Goal: Task Accomplishment & Management: Manage account settings

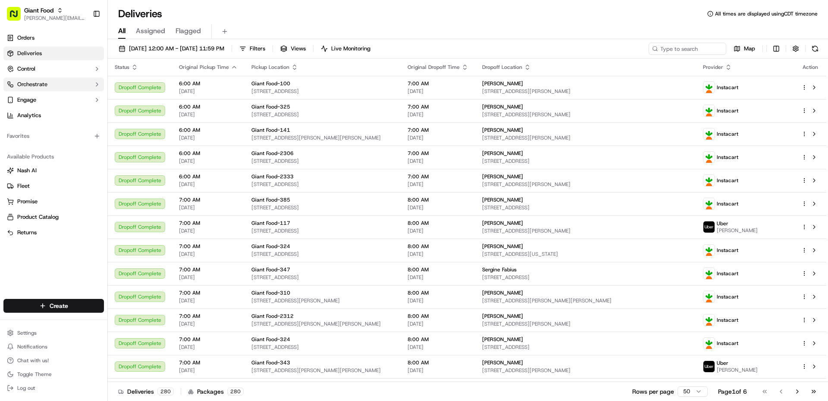
click at [59, 83] on button "Orchestrate" at bounding box center [53, 85] width 100 height 14
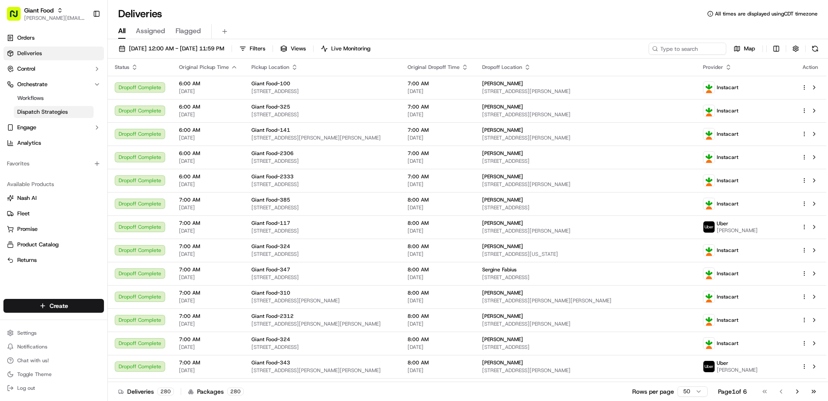
click at [71, 110] on link "Dispatch Strategies" at bounding box center [54, 112] width 80 height 12
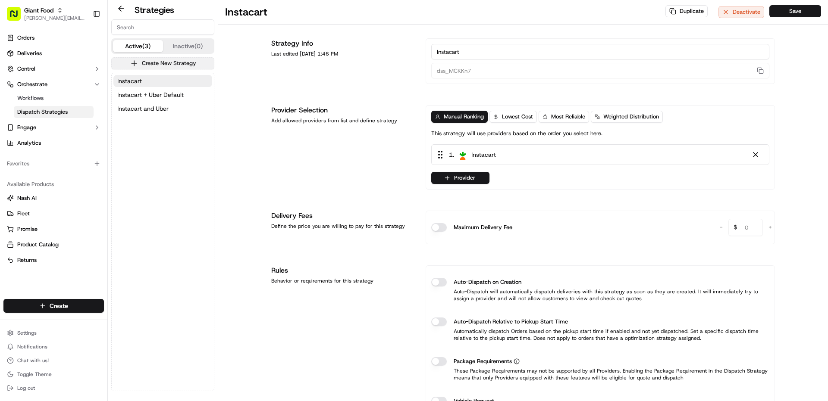
click at [168, 65] on button "Create New Strategy" at bounding box center [162, 63] width 103 height 12
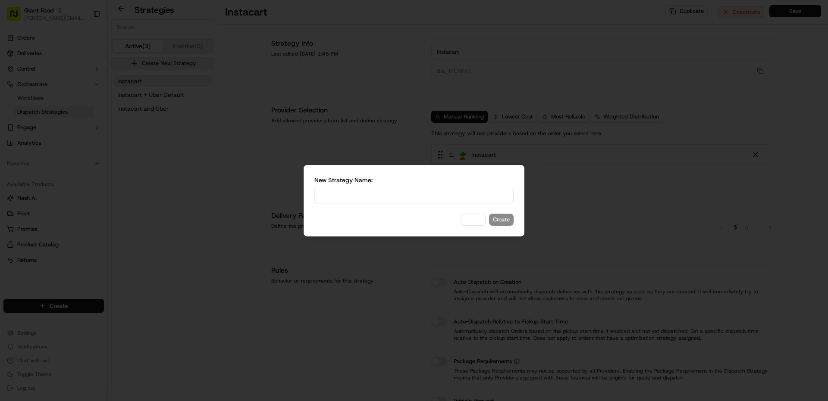
click at [390, 195] on input at bounding box center [413, 196] width 199 height 16
type input "Uber 80% + IC"
click at [511, 222] on button "Create" at bounding box center [501, 220] width 25 height 12
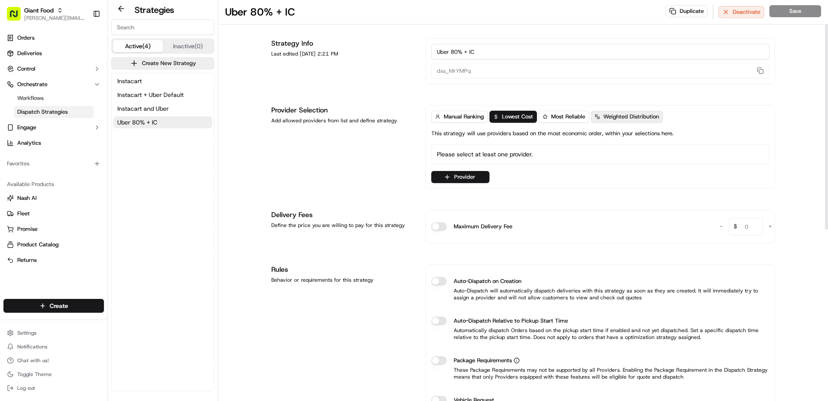
click at [623, 116] on span "Weighted Distribution" at bounding box center [631, 117] width 56 height 8
click at [482, 180] on button "Provider" at bounding box center [460, 177] width 58 height 12
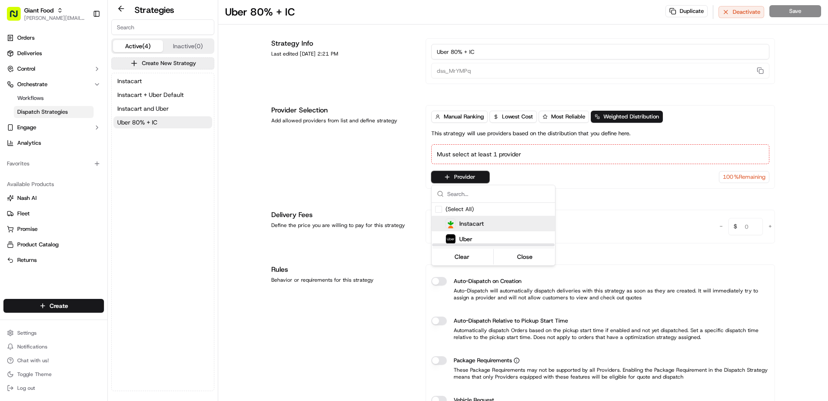
click at [471, 226] on span "Instacart" at bounding box center [471, 223] width 25 height 9
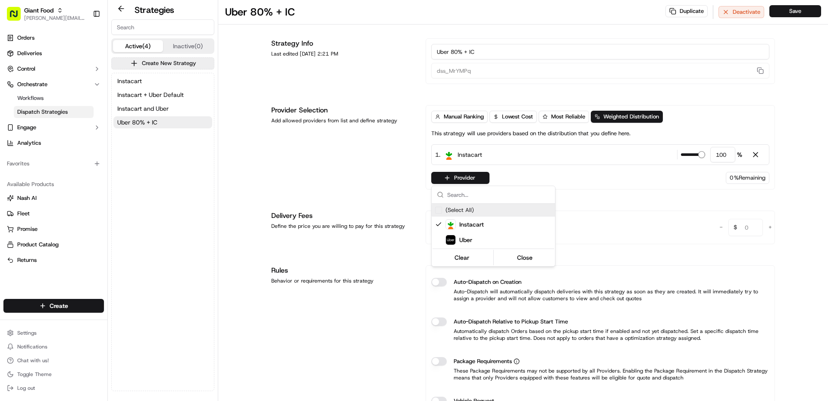
click at [722, 156] on html "Giant Food [PERSON_NAME][EMAIL_ADDRESS][PERSON_NAME][DOMAIN_NAME] Toggle Sideba…" at bounding box center [414, 200] width 828 height 401
drag, startPoint x: 723, startPoint y: 156, endPoint x: 708, endPoint y: 156, distance: 14.7
click at [708, 156] on div "100 %" at bounding box center [711, 155] width 61 height 16
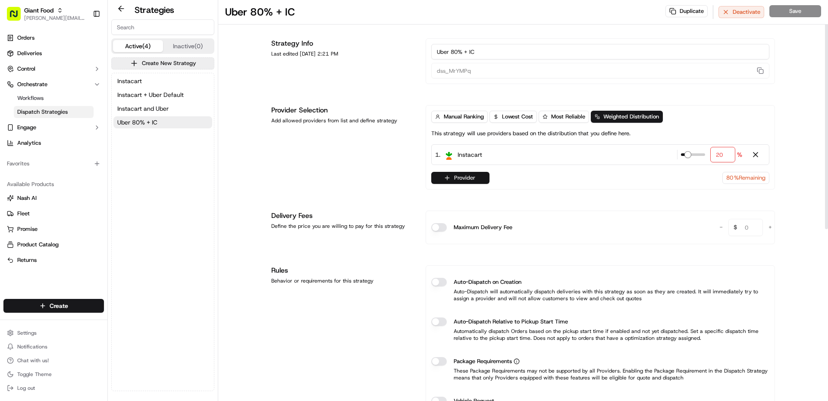
type input "20"
click at [457, 177] on button "Provider" at bounding box center [460, 178] width 58 height 12
click at [460, 241] on span "Uber" at bounding box center [465, 240] width 13 height 9
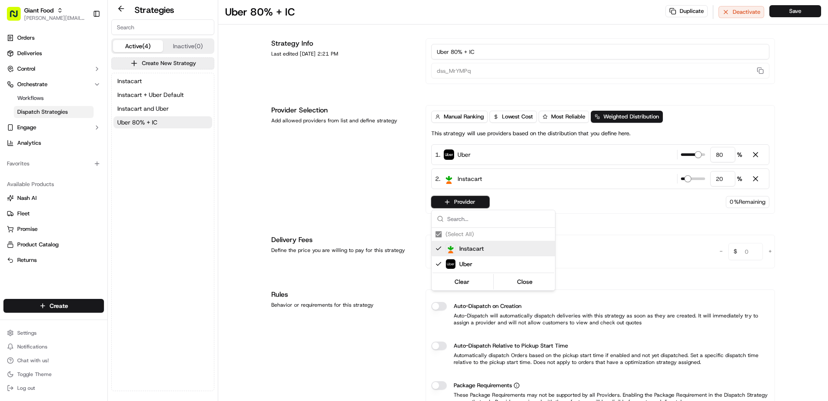
click at [388, 172] on html "Giant Food [PERSON_NAME][EMAIL_ADDRESS][PERSON_NAME][DOMAIN_NAME] Toggle Sideba…" at bounding box center [414, 200] width 828 height 401
click at [803, 14] on button "Save" at bounding box center [795, 11] width 52 height 12
click at [48, 97] on link "Workflows" at bounding box center [54, 98] width 80 height 12
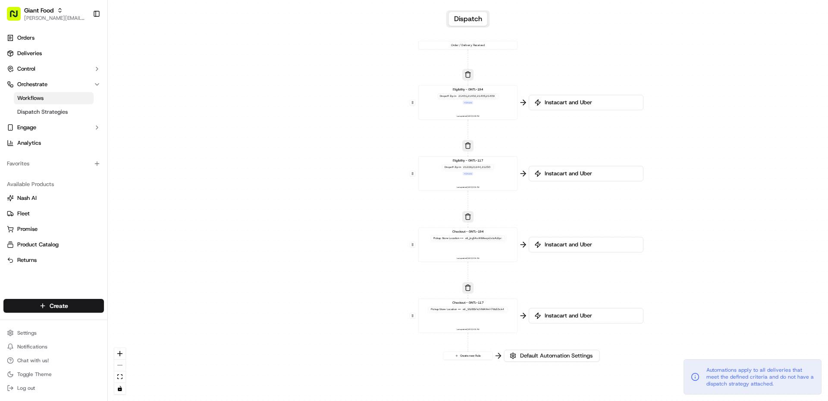
click at [469, 18] on button "Dispatch" at bounding box center [468, 19] width 38 height 14
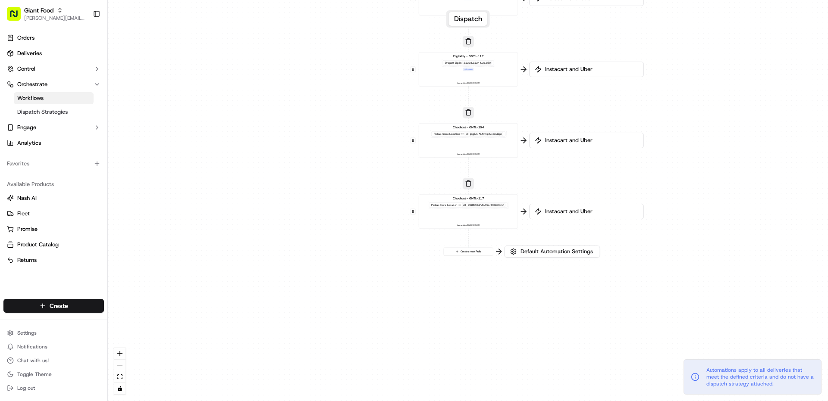
drag, startPoint x: 329, startPoint y: 211, endPoint x: 329, endPoint y: 119, distance: 91.4
click at [329, 119] on div "0 0 0 0 0 Order / Delivery Received Eligibility - GNTL-194 Dropoff Zip in 21401…" at bounding box center [468, 200] width 720 height 401
click at [468, 254] on button "Create new Rule" at bounding box center [468, 252] width 49 height 8
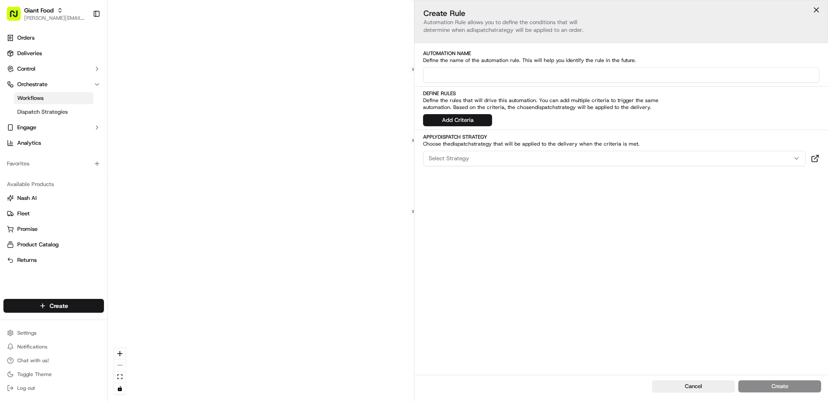
click at [468, 71] on input at bounding box center [621, 75] width 396 height 16
type input "T"
type input "U"
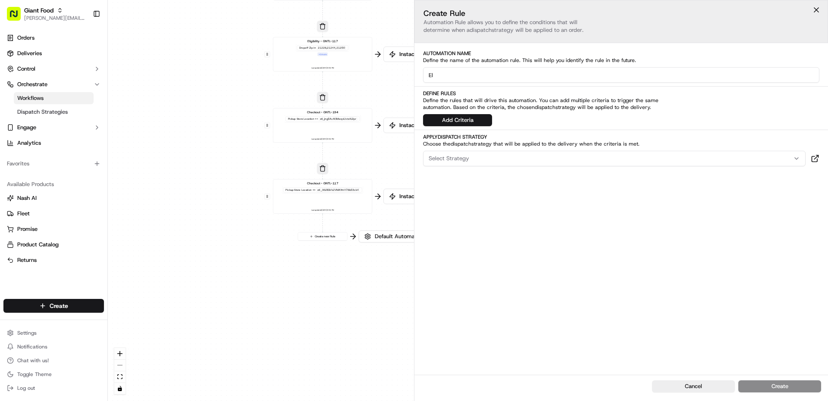
drag, startPoint x: 249, startPoint y: 202, endPoint x: 110, endPoint y: 187, distance: 140.1
click at [110, 187] on div "0 0 0 0 0 Order / Delivery Received Eligibility - GNTL-194 Dropoff Zip in 21401…" at bounding box center [468, 200] width 720 height 401
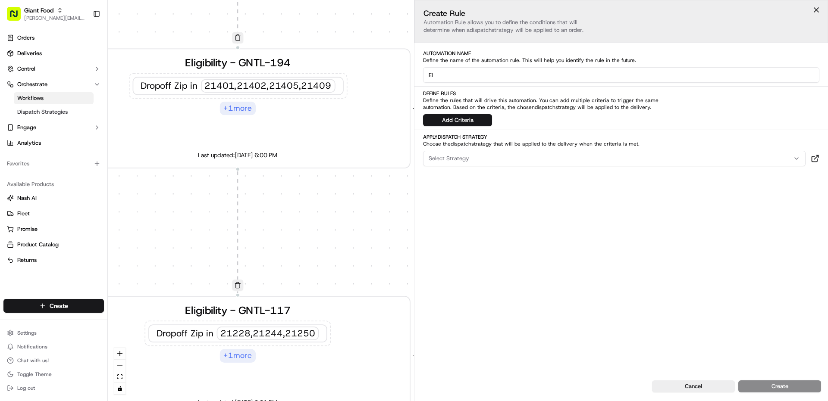
drag, startPoint x: 363, startPoint y: 46, endPoint x: 294, endPoint y: 278, distance: 242.3
click at [294, 278] on div "0 0 0 0 0 Order / Delivery Received Eligibility - GNTL-194 Dropoff Zip in 21401…" at bounding box center [468, 200] width 720 height 401
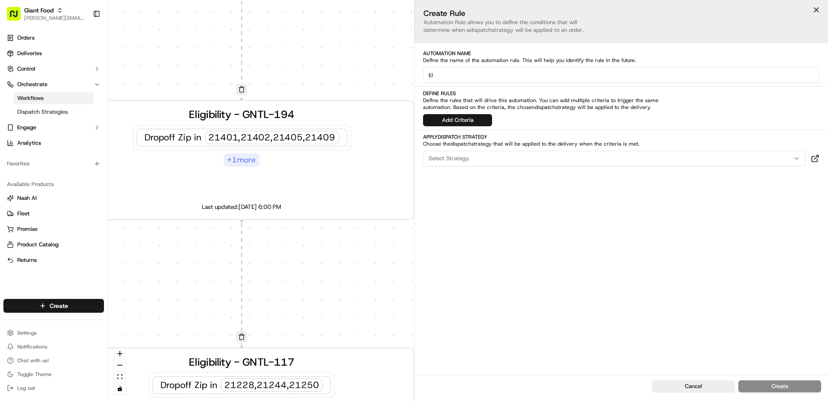
drag, startPoint x: 304, startPoint y: 240, endPoint x: 319, endPoint y: 197, distance: 45.7
click at [314, 307] on div "0 0 0 0 0 Order / Delivery Received Eligibility - GNTL-194 Dropoff Zip in 21401…" at bounding box center [468, 200] width 720 height 401
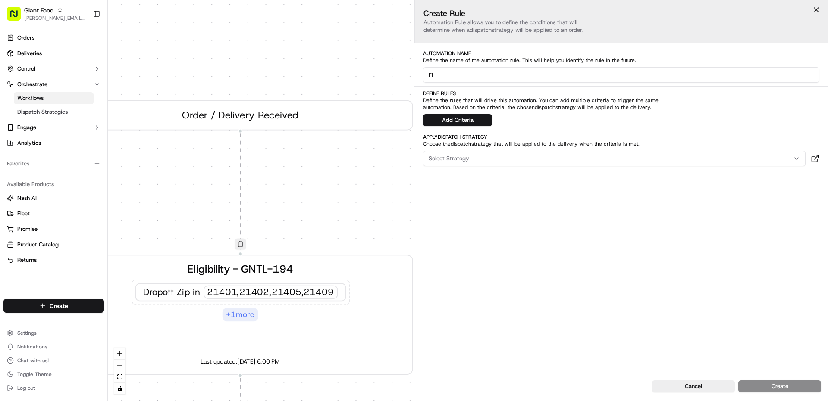
drag, startPoint x: 324, startPoint y: 77, endPoint x: 322, endPoint y: 160, distance: 83.2
click at [322, 160] on div "0 0 0 0 0 Order / Delivery Received Eligibility - GNTL-194 Dropoff Zip in 21401…" at bounding box center [468, 200] width 720 height 401
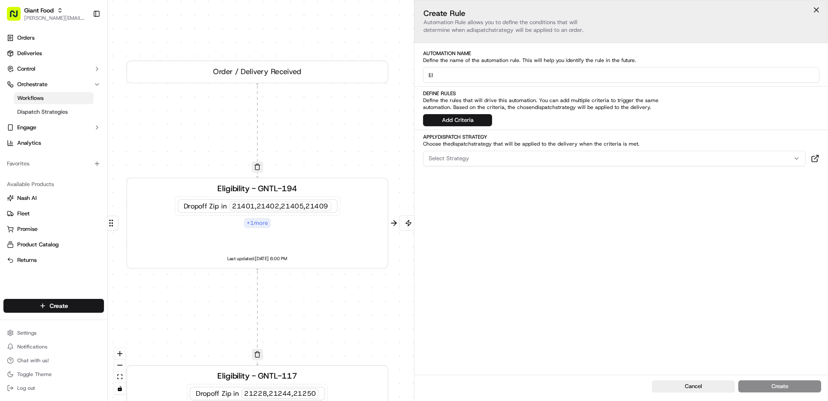
drag, startPoint x: 322, startPoint y: 160, endPoint x: 320, endPoint y: 102, distance: 58.2
click at [320, 102] on div "0 0 0 0 0 Order / Delivery Received Eligibility - GNTL-194 Dropoff Zip in 21401…" at bounding box center [468, 200] width 720 height 401
click at [458, 74] on input "El" at bounding box center [621, 75] width 396 height 16
type input "Eligibility - GNTL-353 and GNTL-363"
click at [441, 120] on button "Add Criteria" at bounding box center [457, 120] width 69 height 12
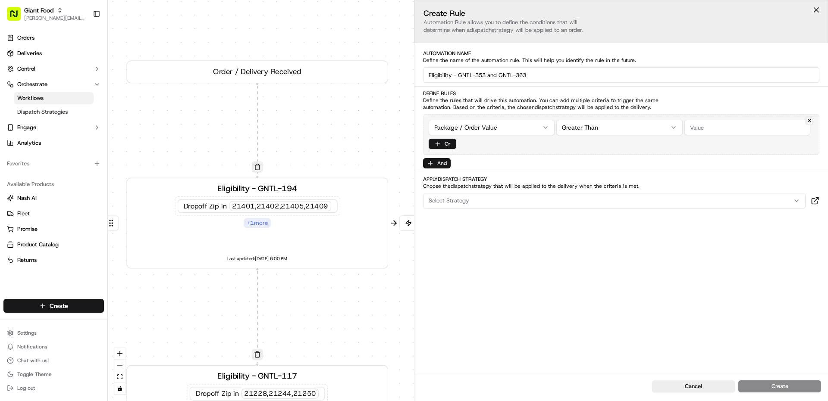
click at [493, 127] on html "Giant Food [PERSON_NAME][EMAIL_ADDRESS][PERSON_NAME][DOMAIN_NAME] Toggle Sideba…" at bounding box center [414, 200] width 828 height 401
click at [703, 129] on input "string" at bounding box center [747, 128] width 126 height 16
type input "21214"
click at [700, 387] on button "Cancel" at bounding box center [693, 387] width 83 height 12
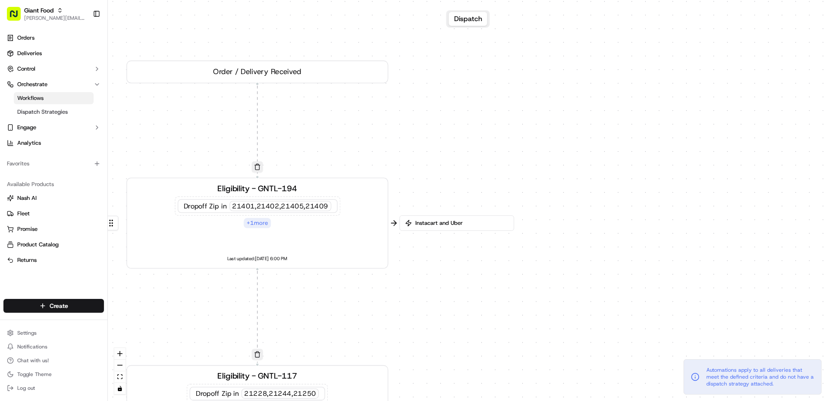
click at [357, 250] on div "Eligibility - GNTL-194 Dropoff Zip in 21401,21402,21405,21409 + 1 more Last upd…" at bounding box center [257, 223] width 242 height 81
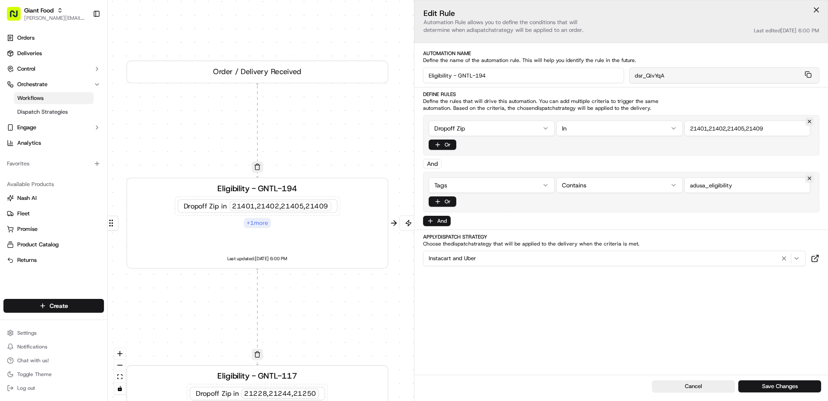
drag, startPoint x: 773, startPoint y: 128, endPoint x: 674, endPoint y: 125, distance: 98.8
click at [674, 125] on div "Dropoff Zip In" at bounding box center [621, 129] width 385 height 16
click at [694, 390] on button "Cancel" at bounding box center [693, 387] width 83 height 12
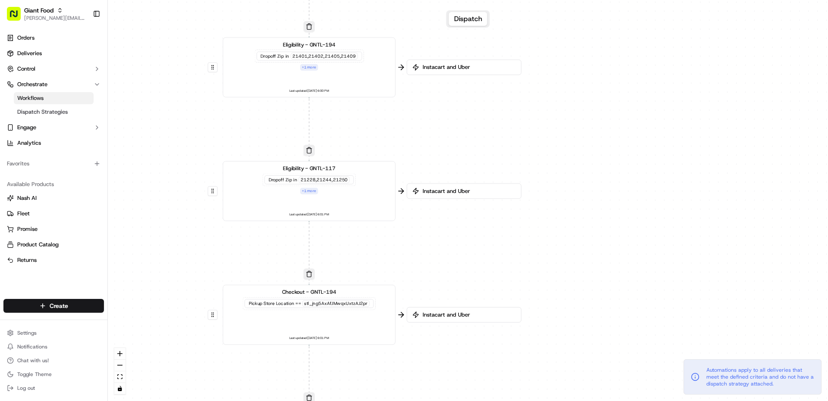
drag, startPoint x: 632, startPoint y: 329, endPoint x: 622, endPoint y: 142, distance: 187.0
click at [622, 141] on div "0 0 0 0 0 Order / Delivery Received Eligibility - GNTL-194 Dropoff Zip in 21401…" at bounding box center [468, 200] width 720 height 401
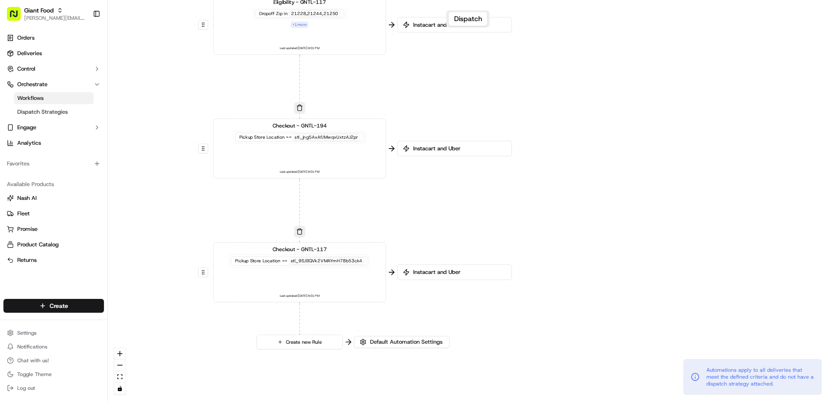
drag, startPoint x: 540, startPoint y: 74, endPoint x: 531, endPoint y: 101, distance: 28.2
click at [539, 71] on div "0 0 0 0 0 Order / Delivery Received Eligibility - GNTL-194 Dropoff Zip in 21401…" at bounding box center [468, 200] width 720 height 401
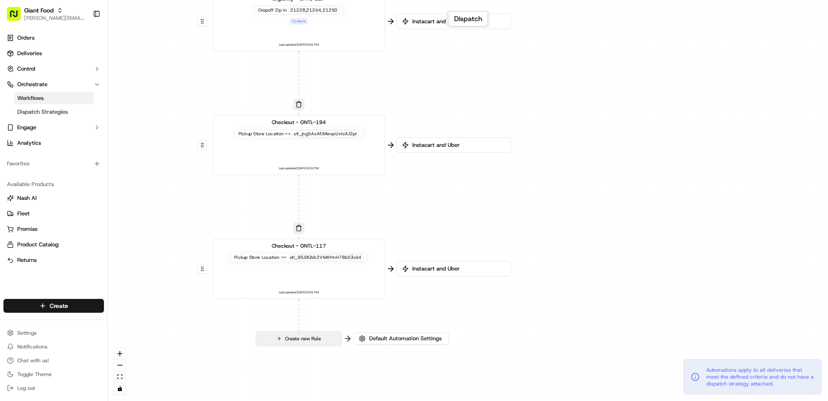
click at [292, 343] on button "Create new Rule" at bounding box center [298, 339] width 85 height 14
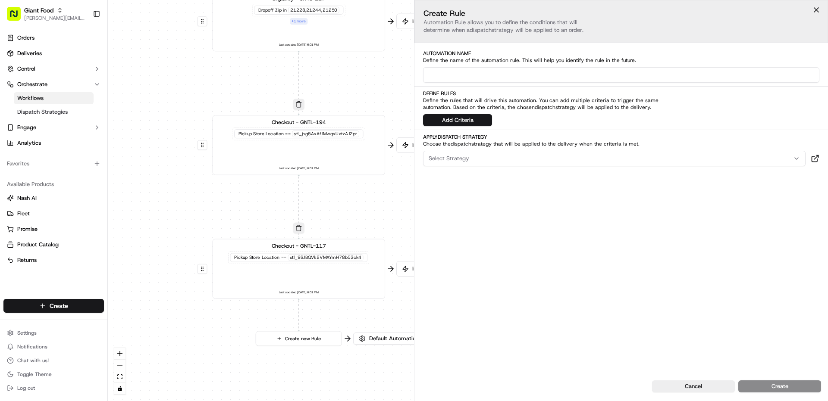
click at [508, 70] on input at bounding box center [621, 75] width 396 height 16
type input "Eligibility - GNTL-353 and 363"
click at [474, 116] on button "Add Criteria" at bounding box center [457, 120] width 69 height 12
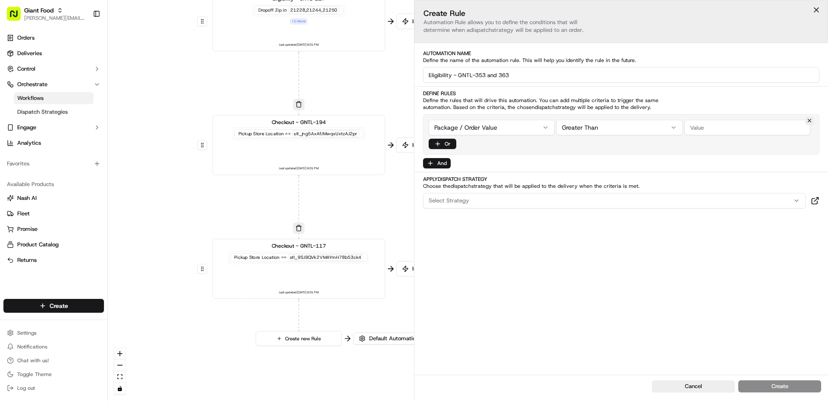
click at [483, 122] on html "Giant Food [PERSON_NAME][EMAIL_ADDRESS][PERSON_NAME][DOMAIN_NAME] Toggle Sideba…" at bounding box center [414, 200] width 828 height 401
click at [692, 127] on input "string" at bounding box center [747, 128] width 126 height 16
click at [703, 126] on input "string" at bounding box center [747, 128] width 126 height 16
click at [695, 55] on label "Automation Name" at bounding box center [621, 53] width 396 height 7
click at [761, 130] on input "string" at bounding box center [747, 128] width 126 height 16
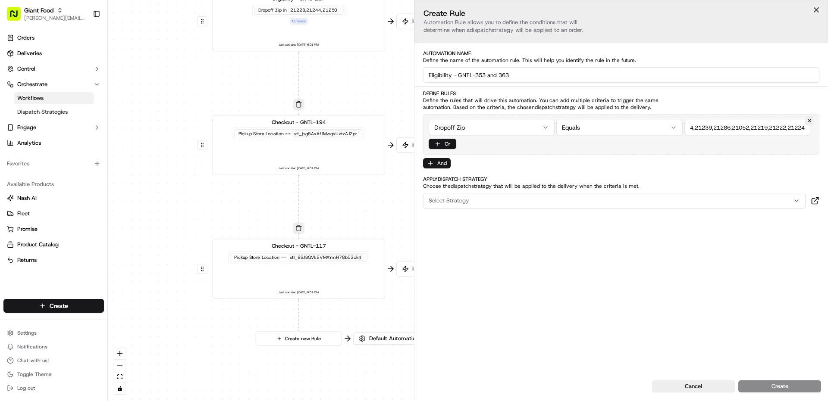
scroll to position [0, 20]
type input "21214,21239,21286,21052,21219,21222,21224"
click at [442, 165] on button "And" at bounding box center [437, 163] width 28 height 10
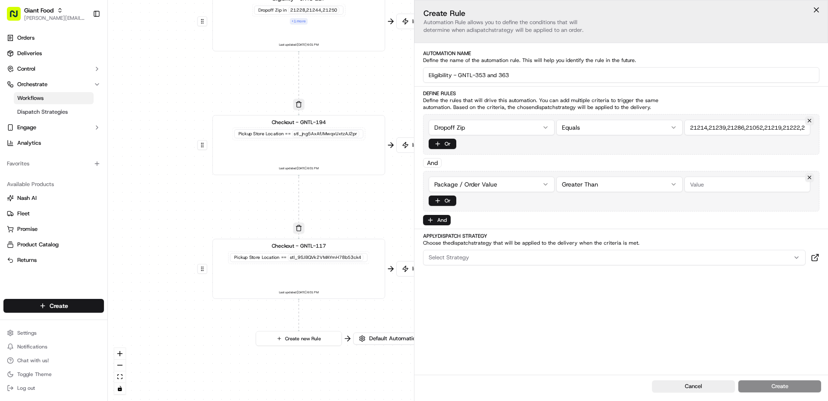
click at [486, 188] on html "Giant Food [PERSON_NAME][EMAIL_ADDRESS][PERSON_NAME][DOMAIN_NAME] Toggle Sideba…" at bounding box center [414, 200] width 828 height 401
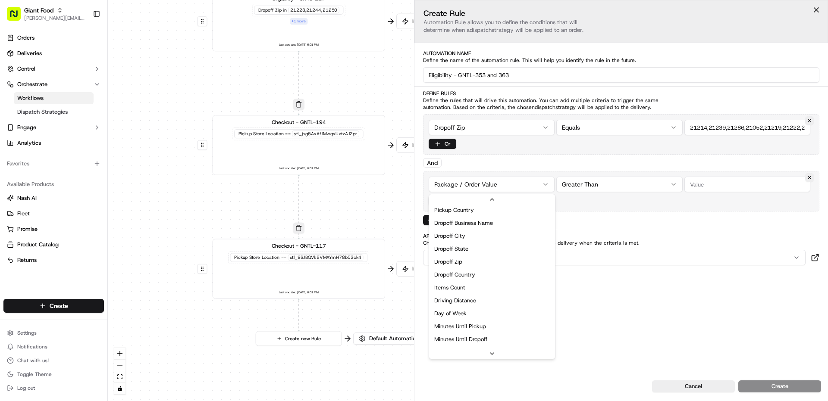
scroll to position [276, 0]
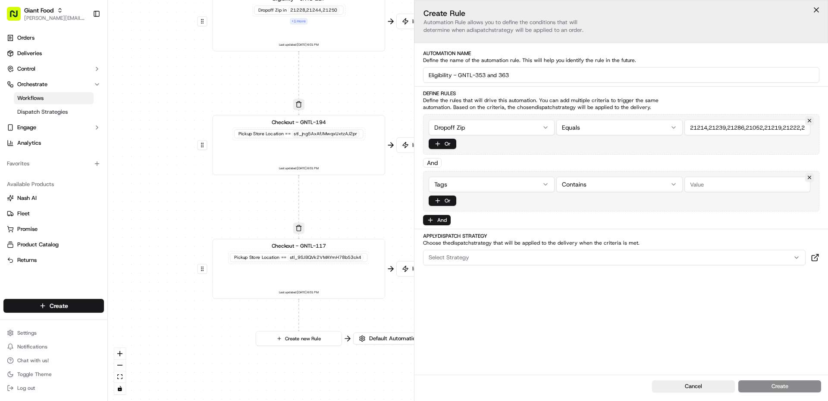
click at [720, 190] on input "string" at bounding box center [747, 185] width 126 height 16
type input "adusa_eligibility"
click at [488, 258] on div "Select Strategy" at bounding box center [614, 258] width 378 height 8
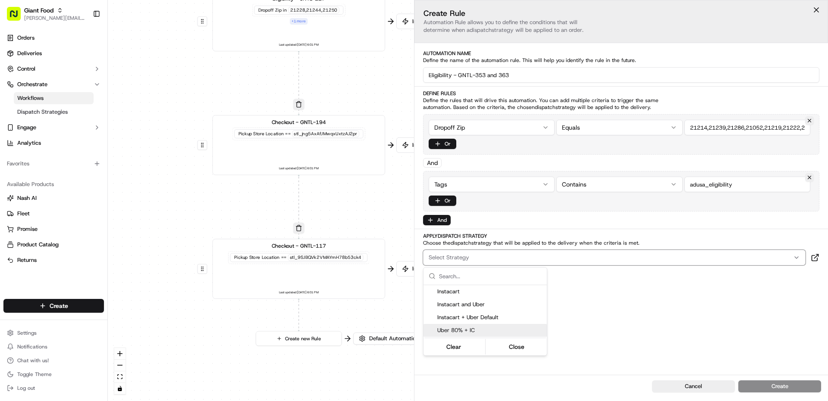
click at [478, 332] on span "Uber 80% + IC" at bounding box center [490, 331] width 106 height 8
click at [703, 319] on html "Giant Food [PERSON_NAME][EMAIL_ADDRESS][PERSON_NAME][DOMAIN_NAME] Toggle Sideba…" at bounding box center [414, 200] width 828 height 401
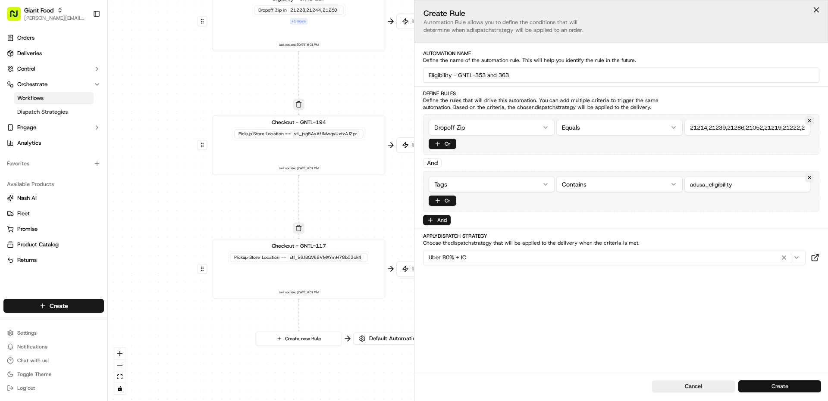
click at [777, 385] on button "Create" at bounding box center [779, 387] width 83 height 12
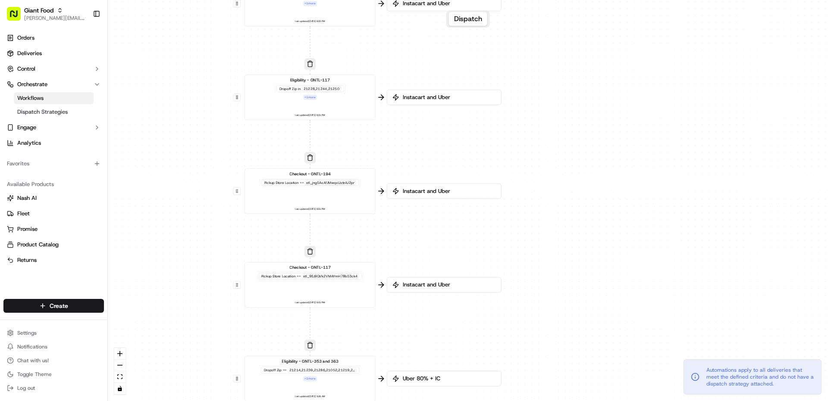
drag, startPoint x: 340, startPoint y: 381, endPoint x: 478, endPoint y: 323, distance: 149.7
click at [478, 323] on div "0 0 0 0 0 0 Order / Delivery Received Eligibility - GNTL-194 Dropoff Zip in 214…" at bounding box center [468, 200] width 720 height 401
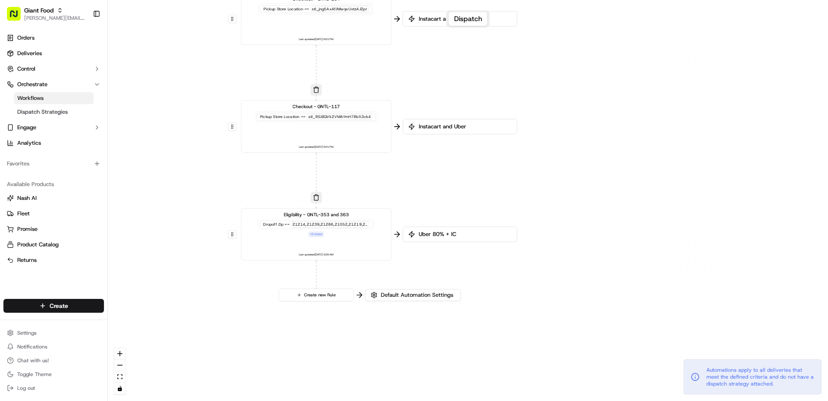
drag, startPoint x: 541, startPoint y: 218, endPoint x: 548, endPoint y: 178, distance: 40.3
click at [548, 178] on div "0 0 0 0 0 0 Order / Delivery Received Eligibility - GNTL-194 Dropoff Zip in 214…" at bounding box center [468, 200] width 720 height 401
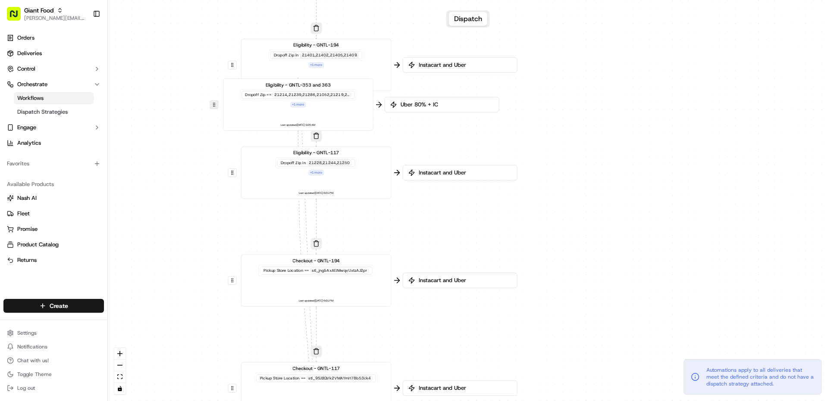
drag, startPoint x: 232, startPoint y: 236, endPoint x: 213, endPoint y: 107, distance: 130.2
click at [213, 107] on button at bounding box center [214, 104] width 9 height 9
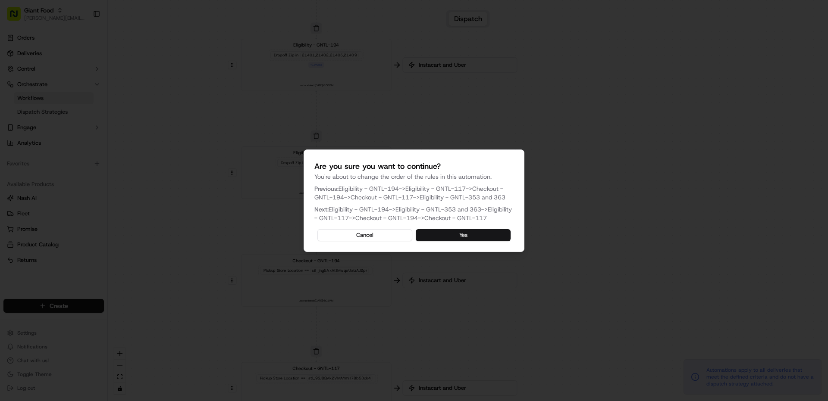
click at [437, 241] on button "Yes" at bounding box center [463, 235] width 95 height 12
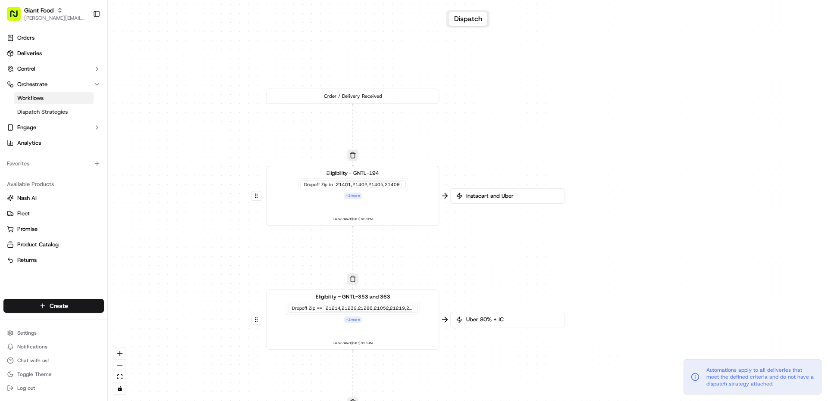
drag, startPoint x: 639, startPoint y: 130, endPoint x: 659, endPoint y: 284, distance: 154.8
click at [659, 284] on div "0 0 0 0 0 0 Order / Delivery Received Eligibility - GNTL-194 Dropoff Zip in 214…" at bounding box center [468, 200] width 720 height 401
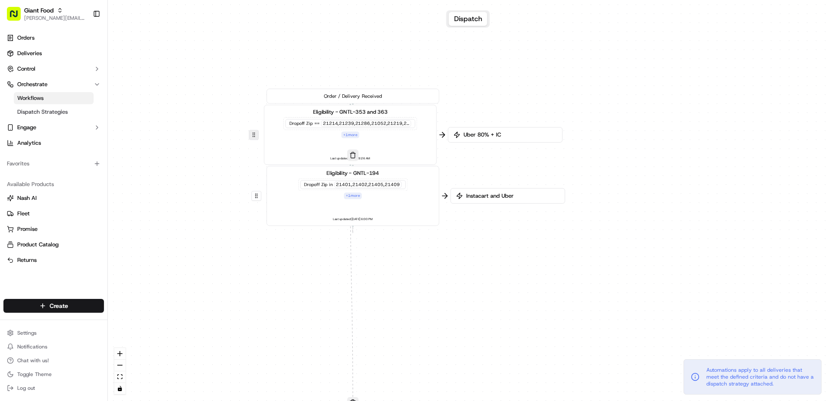
drag, startPoint x: 254, startPoint y: 309, endPoint x: 251, endPoint y: 133, distance: 175.5
click at [251, 133] on button at bounding box center [254, 135] width 10 height 10
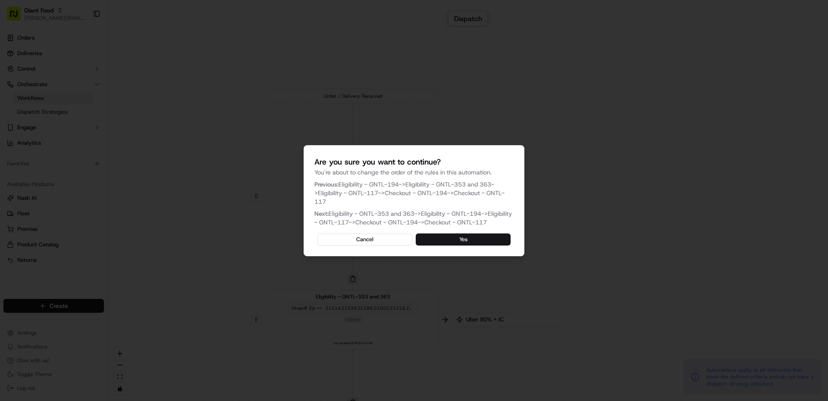
click at [454, 246] on button "Yes" at bounding box center [463, 240] width 95 height 12
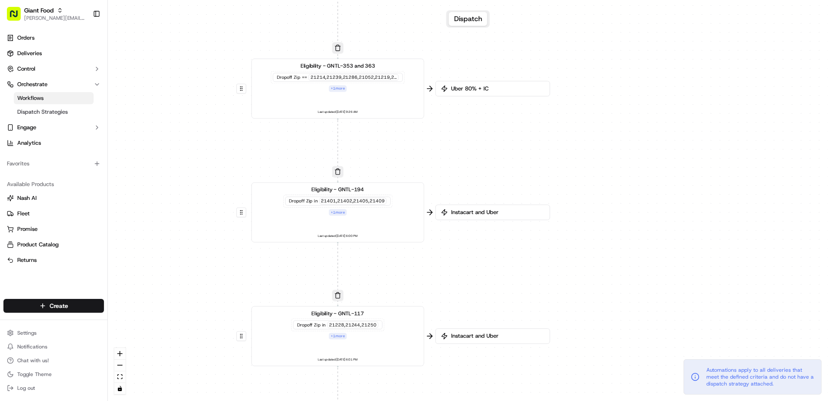
drag, startPoint x: 670, startPoint y: 296, endPoint x: 653, endPoint y: 168, distance: 129.3
click at [653, 168] on div "0 0 0 0 0 0 Order / Delivery Received Eligibility - GNTL-353 and 363 Dropoff Zi…" at bounding box center [468, 200] width 720 height 401
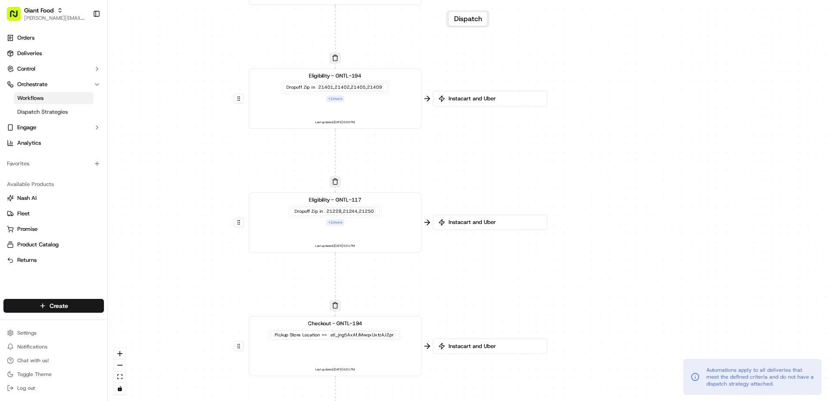
drag, startPoint x: 621, startPoint y: 253, endPoint x: 621, endPoint y: 160, distance: 93.1
click at [621, 160] on div "0 0 0 0 0 0 Order / Delivery Received Eligibility - GNTL-353 and 363 Dropoff Zi…" at bounding box center [468, 200] width 720 height 401
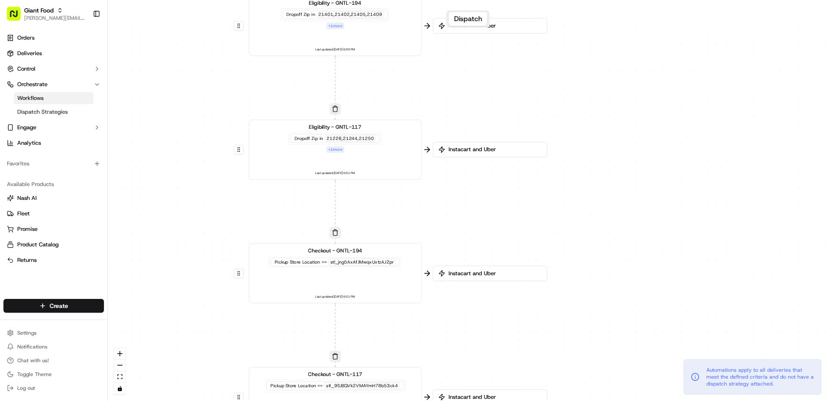
drag, startPoint x: 615, startPoint y: 160, endPoint x: 616, endPoint y: 100, distance: 60.4
click at [616, 100] on div "0 0 0 0 0 0 Order / Delivery Received Eligibility - GNTL-353 and 363 Dropoff Zi…" at bounding box center [468, 200] width 720 height 401
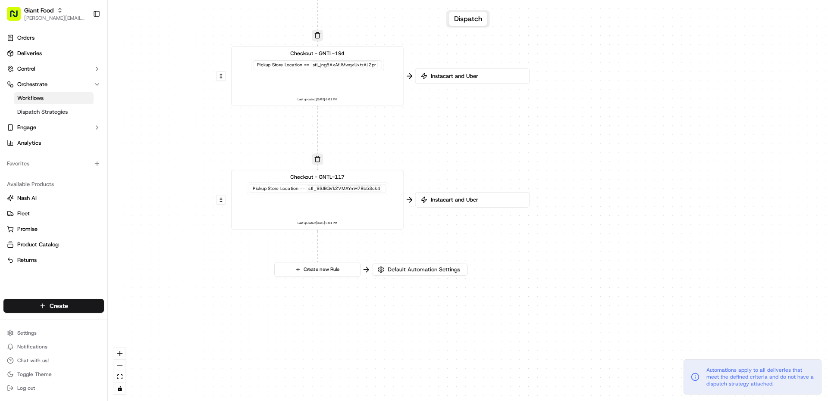
drag, startPoint x: 609, startPoint y: 241, endPoint x: 591, endPoint y: 104, distance: 138.3
click at [591, 104] on div "0 0 0 0 0 0 Order / Delivery Received Eligibility - GNTL-353 and 363 Dropoff Zi…" at bounding box center [468, 200] width 720 height 401
click at [381, 214] on div "Checkout - GNTL-117 Pickup Store Location == stl_9SJBQVk2VMAYmH78b53ck4 Last up…" at bounding box center [318, 199] width 160 height 53
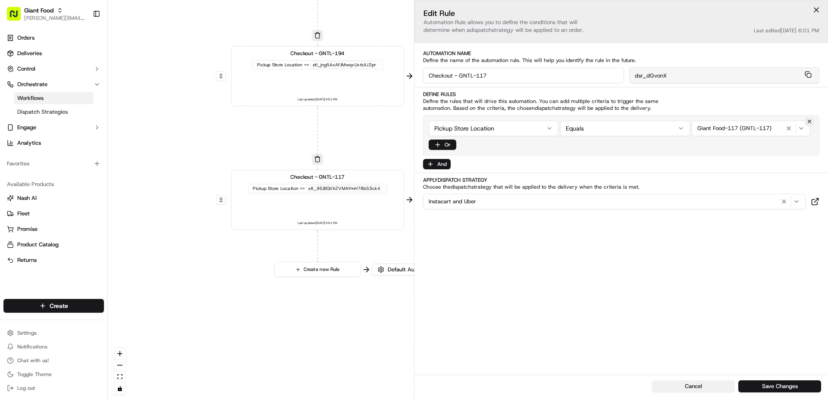
click at [674, 385] on button "Cancel" at bounding box center [693, 387] width 83 height 12
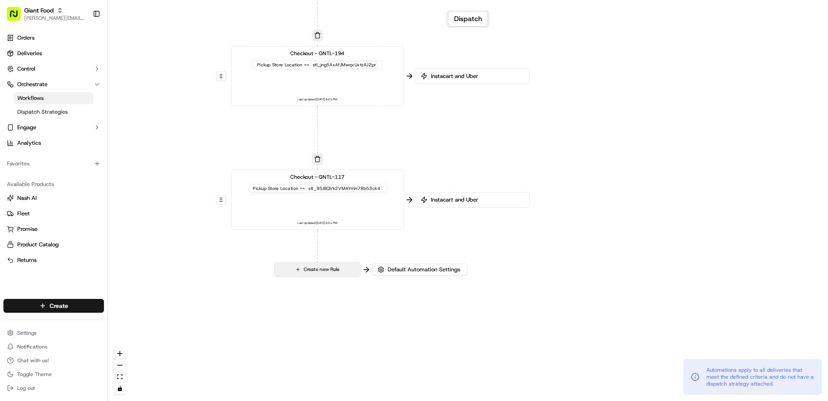
click at [343, 275] on button "Create new Rule" at bounding box center [317, 270] width 85 height 14
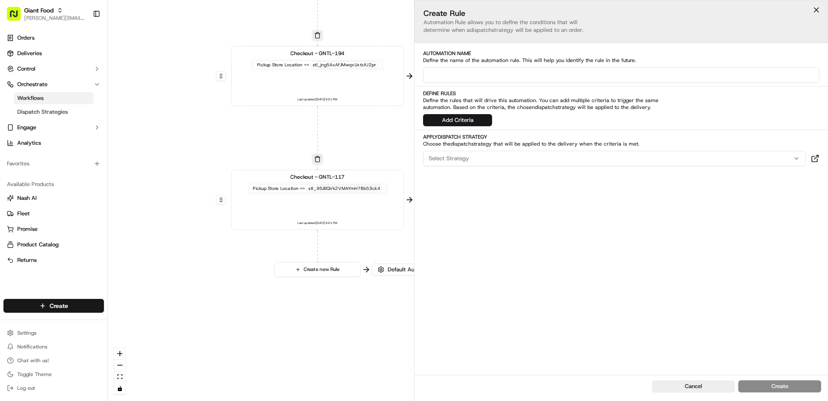
click at [495, 79] on input at bounding box center [621, 75] width 396 height 16
type input "Checkout - GNTL-353 & 363"
click at [482, 117] on button "Add Criteria" at bounding box center [457, 120] width 69 height 12
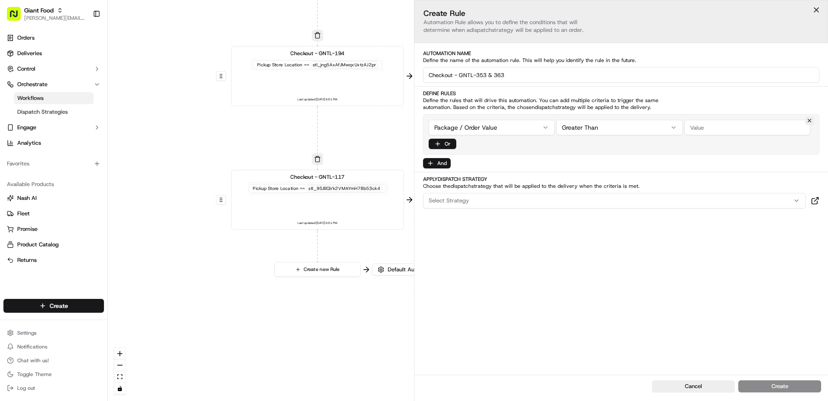
click at [476, 133] on html "Giant Food [PERSON_NAME][EMAIL_ADDRESS][PERSON_NAME][DOMAIN_NAME] Toggle Sideba…" at bounding box center [414, 200] width 828 height 401
click at [714, 125] on span "Select location" at bounding box center [716, 128] width 38 height 8
type input "353"
click at [737, 178] on span "Giant Food-353 (GNTL-353)" at bounding box center [759, 175] width 106 height 8
click at [694, 299] on html "Giant Food [PERSON_NAME][EMAIL_ADDRESS][PERSON_NAME][DOMAIN_NAME] Toggle Sideba…" at bounding box center [414, 200] width 828 height 401
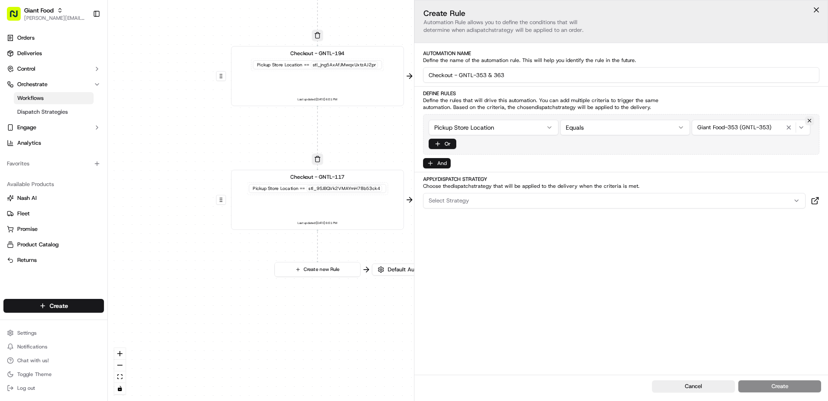
click at [444, 166] on button "And" at bounding box center [437, 163] width 28 height 10
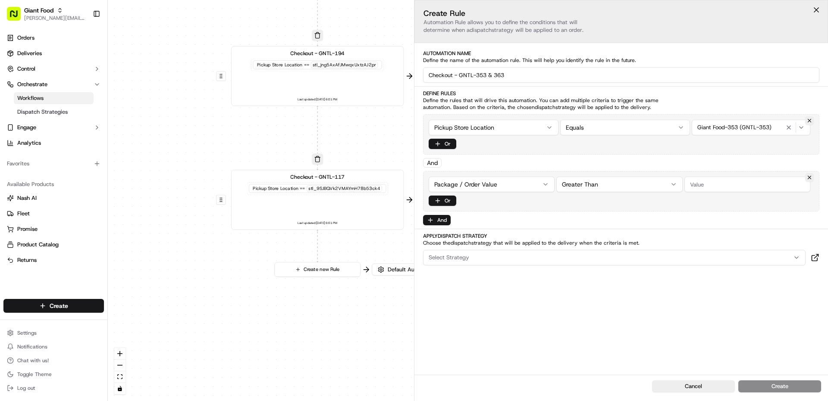
click at [491, 188] on html "Giant Food [PERSON_NAME][EMAIL_ADDRESS][PERSON_NAME][DOMAIN_NAME] Toggle Sideba…" at bounding box center [414, 200] width 828 height 401
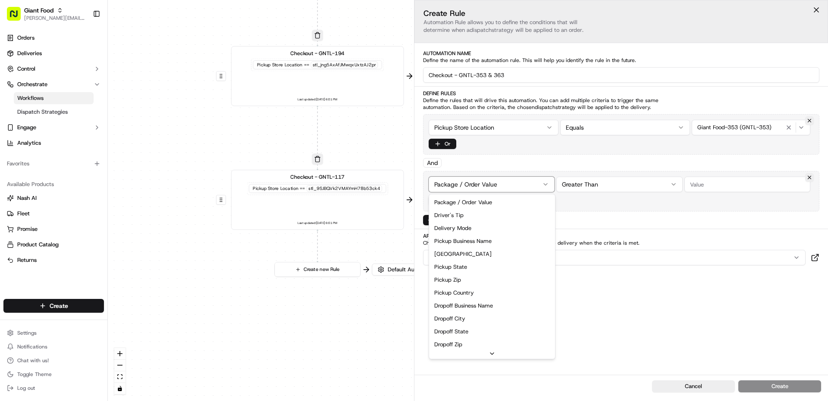
click at [623, 291] on html "Giant Food [PERSON_NAME][EMAIL_ADDRESS][PERSON_NAME][DOMAIN_NAME] Toggle Sideba…" at bounding box center [414, 200] width 828 height 401
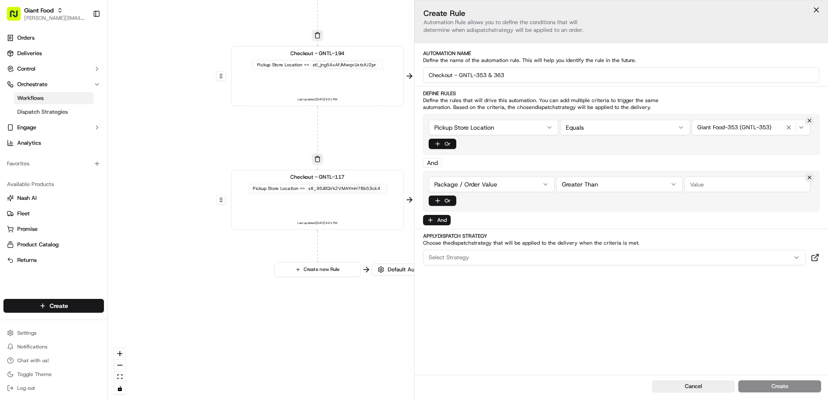
click at [447, 145] on button "Or" at bounding box center [443, 144] width 28 height 10
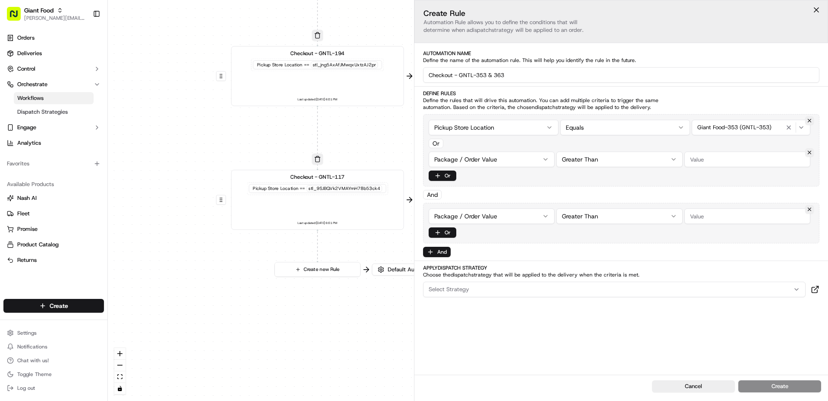
click at [612, 158] on html "Giant Food [PERSON_NAME][EMAIL_ADDRESS][PERSON_NAME][DOMAIN_NAME] Toggle Sideba…" at bounding box center [414, 200] width 828 height 401
click at [492, 161] on html "Giant Food [PERSON_NAME][EMAIL_ADDRESS][PERSON_NAME][DOMAIN_NAME] Toggle Sideba…" at bounding box center [414, 200] width 828 height 401
click at [722, 158] on span "Select location" at bounding box center [716, 160] width 38 height 8
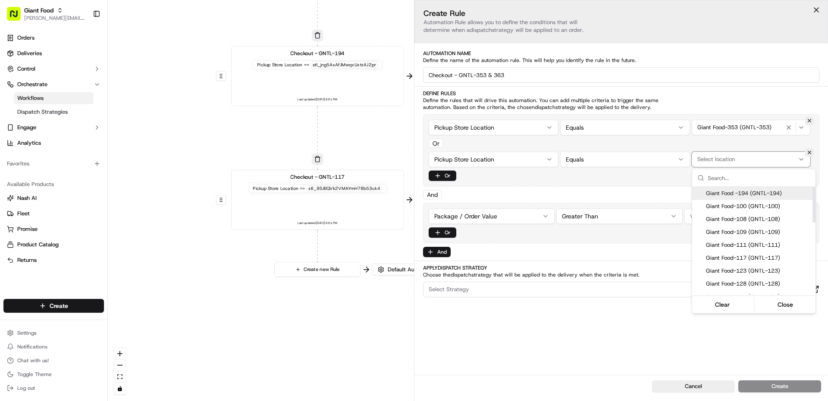
click at [742, 178] on input "text" at bounding box center [758, 177] width 103 height 17
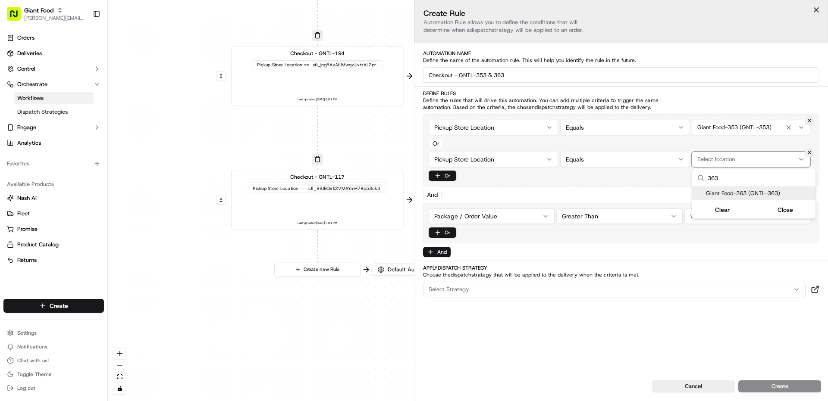
type input "363"
click at [742, 188] on div "Giant Food-363 (GNTL-363)" at bounding box center [753, 193] width 123 height 13
click at [499, 326] on html "Giant Food [PERSON_NAME][EMAIL_ADDRESS][PERSON_NAME][DOMAIN_NAME] Toggle Sideba…" at bounding box center [414, 200] width 828 height 401
click at [811, 208] on button at bounding box center [809, 209] width 9 height 9
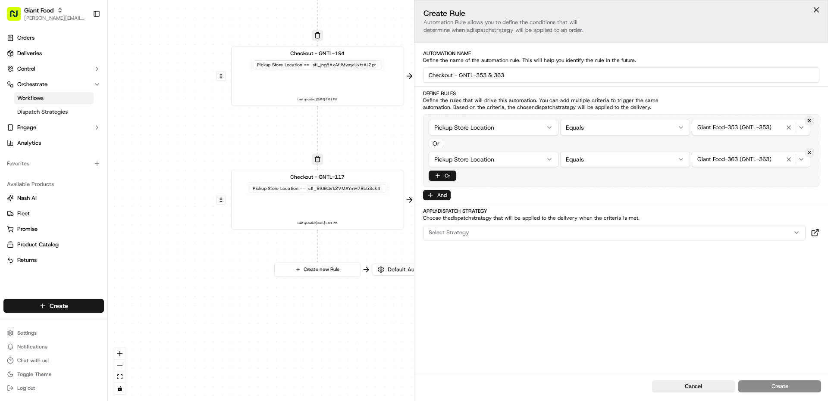
click at [519, 230] on div "Select Strategy" at bounding box center [614, 233] width 378 height 8
click at [481, 302] on span "Uber 80% + IC" at bounding box center [490, 306] width 106 height 8
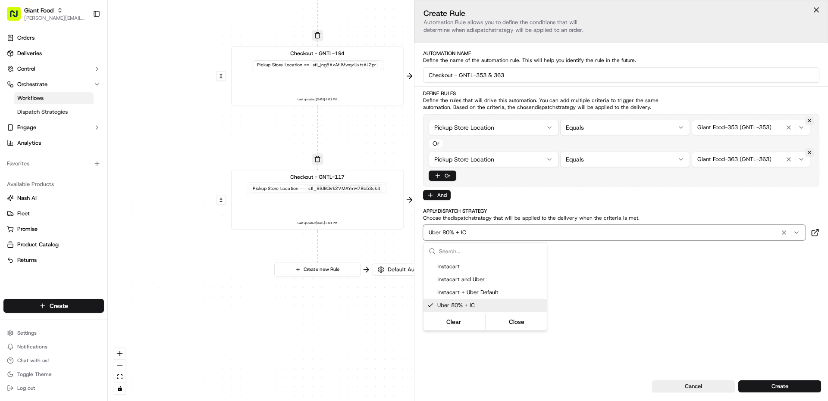
click at [770, 385] on span "Automations apply to all deliveries that meet the defined criteria and do not h…" at bounding box center [760, 377] width 108 height 21
click at [775, 386] on button "Create" at bounding box center [779, 387] width 83 height 12
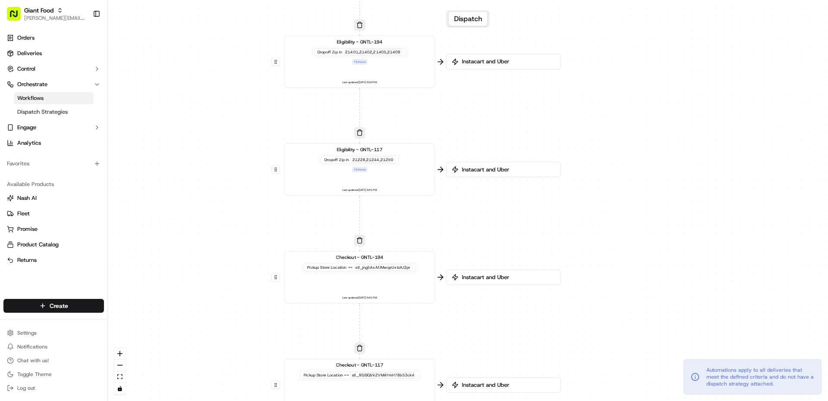
drag, startPoint x: 617, startPoint y: 112, endPoint x: 625, endPoint y: 338, distance: 226.0
click at [625, 338] on div "0 0 0 0 0 0 0 Order / Delivery Received Eligibility - GNTL-353 and 363 Dropoff …" at bounding box center [468, 200] width 720 height 401
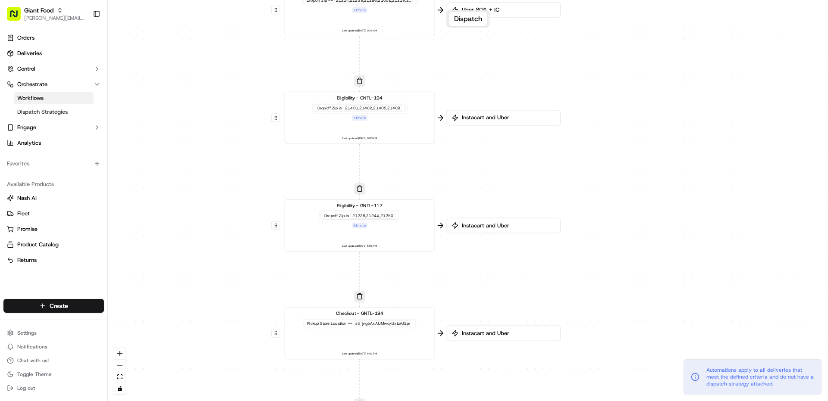
drag, startPoint x: 629, startPoint y: 156, endPoint x: 629, endPoint y: 314, distance: 157.8
click at [629, 314] on div "0 0 0 0 0 0 0 Order / Delivery Received Eligibility - GNTL-353 and 363 Dropoff …" at bounding box center [468, 200] width 720 height 401
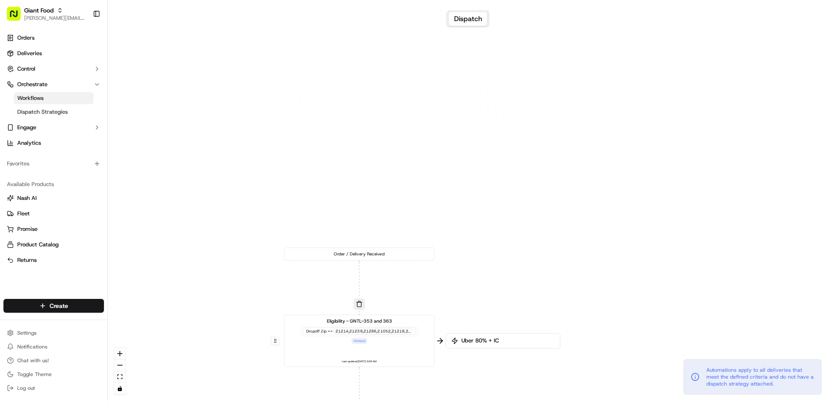
drag, startPoint x: 638, startPoint y: 138, endPoint x: 638, endPoint y: 307, distance: 169.0
click at [638, 307] on div "0 0 0 0 0 0 0 Order / Delivery Received Eligibility - GNTL-353 and 363 Dropoff …" at bounding box center [468, 200] width 720 height 401
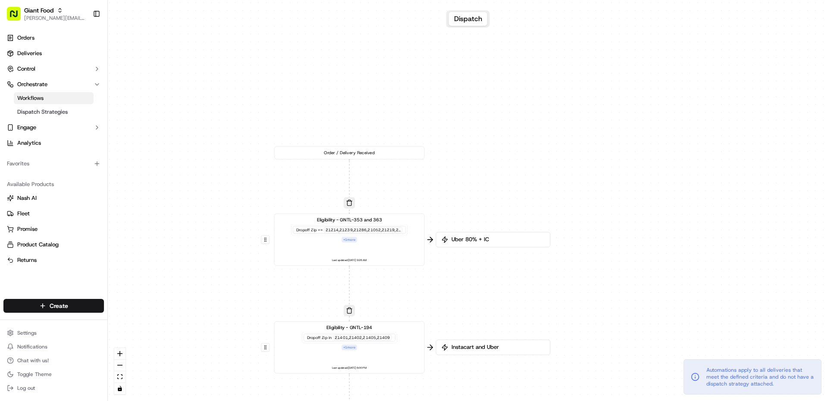
drag, startPoint x: 628, startPoint y: 183, endPoint x: 613, endPoint y: 56, distance: 127.6
click at [616, 42] on div "0 0 0 0 0 0 0 Order / Delivery Received Eligibility - GNTL-353 and 363 Dropoff …" at bounding box center [468, 200] width 720 height 401
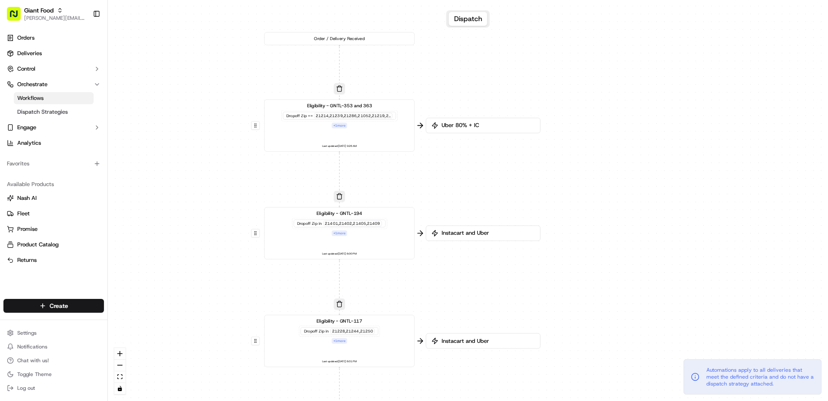
drag, startPoint x: 618, startPoint y: 194, endPoint x: 599, endPoint y: 72, distance: 123.0
click at [599, 68] on div "0 0 0 0 0 0 0 Order / Delivery Received Eligibility - GNTL-353 and 363 Dropoff …" at bounding box center [468, 200] width 720 height 401
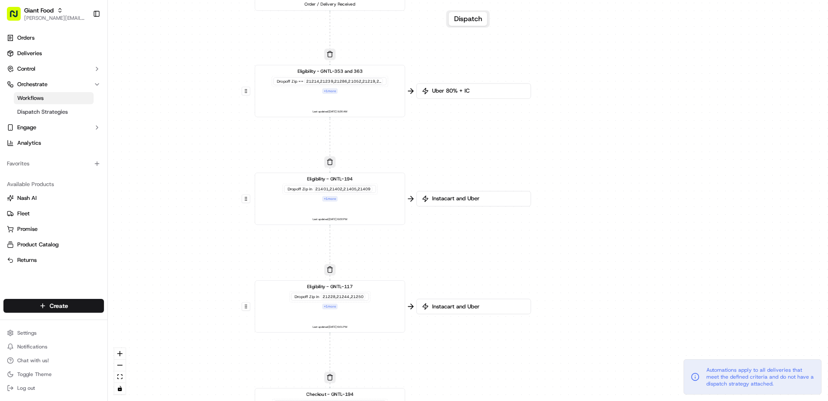
drag, startPoint x: 606, startPoint y: 167, endPoint x: 582, endPoint y: 30, distance: 139.7
click at [582, 30] on div "0 0 0 0 0 0 0 Order / Delivery Received Eligibility - GNTL-353 and 363 Dropoff …" at bounding box center [468, 200] width 720 height 401
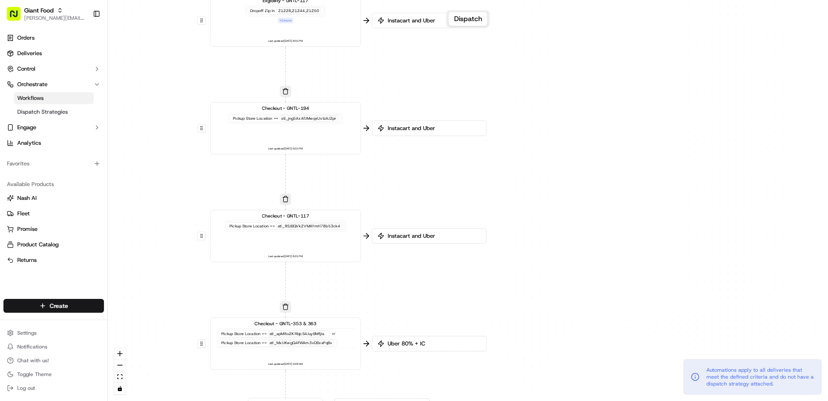
drag, startPoint x: 608, startPoint y: 180, endPoint x: 590, endPoint y: 57, distance: 123.8
click at [590, 57] on div "0 0 0 0 0 0 0 Order / Delivery Received Eligibility - GNTL-353 and 363 Dropoff …" at bounding box center [468, 200] width 720 height 401
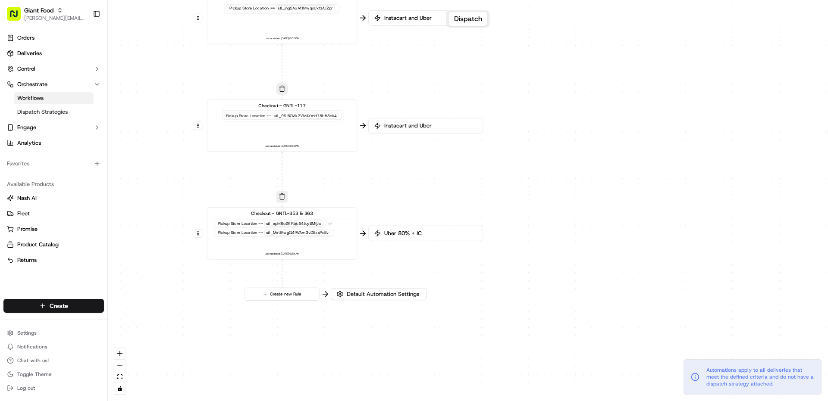
drag, startPoint x: 597, startPoint y: 256, endPoint x: 589, endPoint y: 113, distance: 143.8
click at [589, 111] on div "0 0 0 0 0 0 0 Order / Delivery Received Eligibility - GNTL-353 and 363 Dropoff …" at bounding box center [468, 200] width 720 height 401
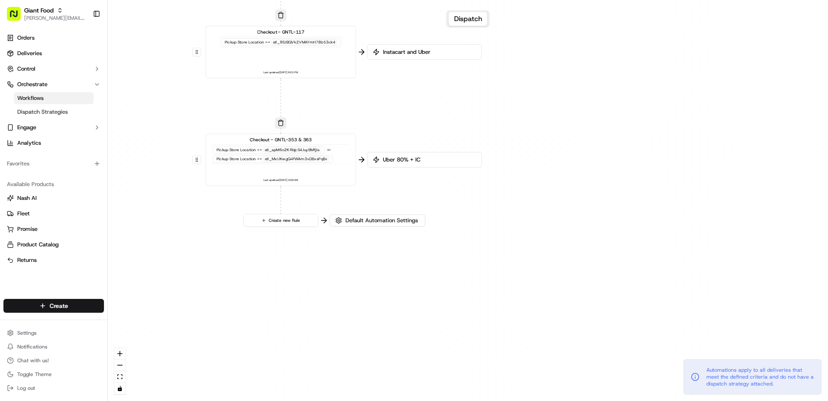
click at [595, 213] on div "0 0 0 0 0 0 0 Order / Delivery Received Eligibility - GNTL-353 and 363 Dropoff …" at bounding box center [468, 200] width 720 height 401
click at [35, 7] on span "Giant Food" at bounding box center [38, 10] width 29 height 9
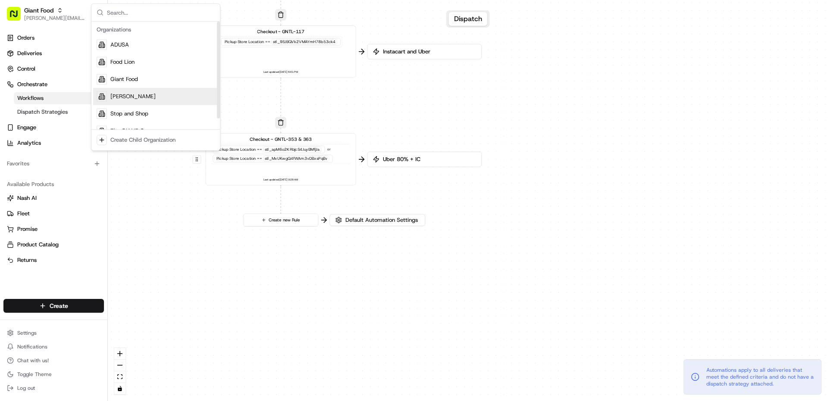
click at [131, 95] on div "[PERSON_NAME]" at bounding box center [155, 96] width 125 height 17
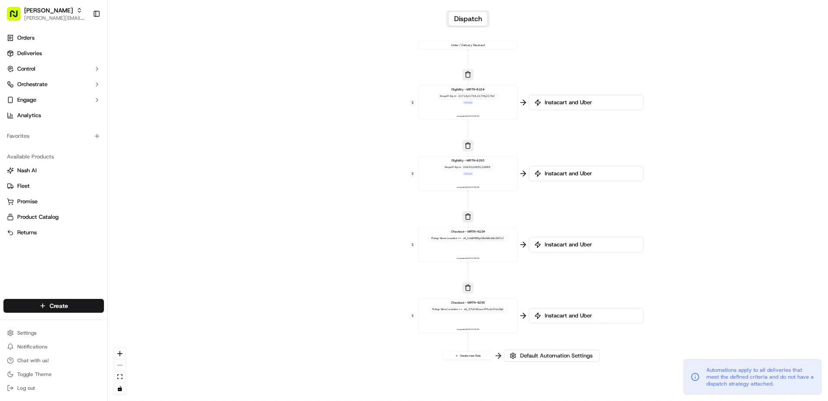
click at [491, 108] on div "Eligibility - MRTN-6104 Dropoff Zip in 21713,21734,21746,21782 + 1 more Last up…" at bounding box center [468, 103] width 92 height 31
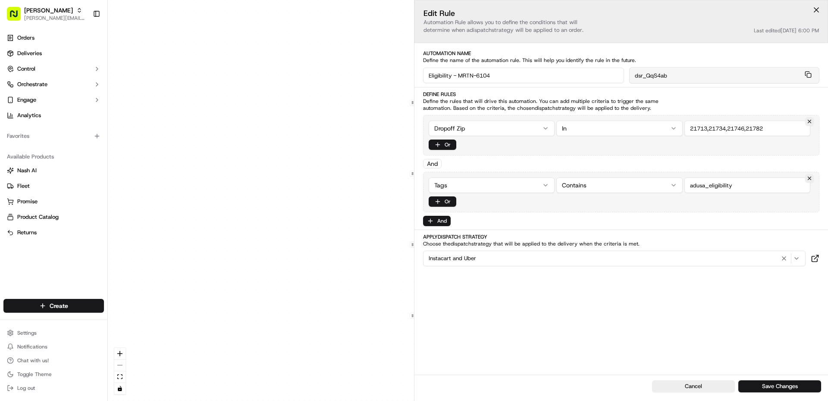
drag, startPoint x: 709, startPoint y: 391, endPoint x: 664, endPoint y: 377, distance: 46.5
click at [709, 391] on button "Cancel" at bounding box center [693, 387] width 83 height 12
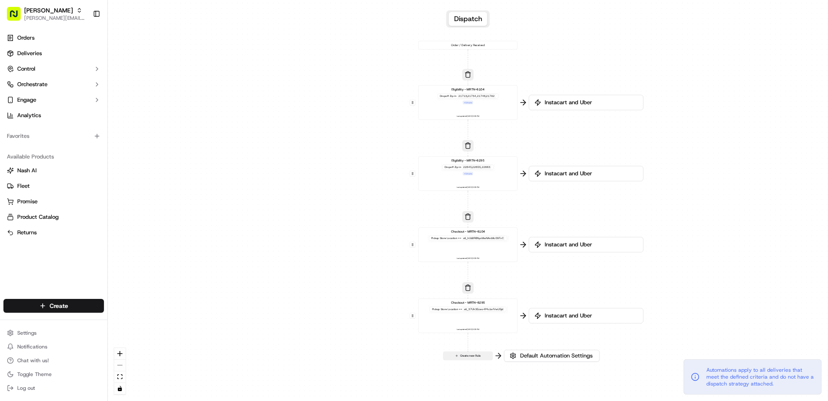
click at [469, 358] on button "Create new Rule" at bounding box center [467, 356] width 49 height 8
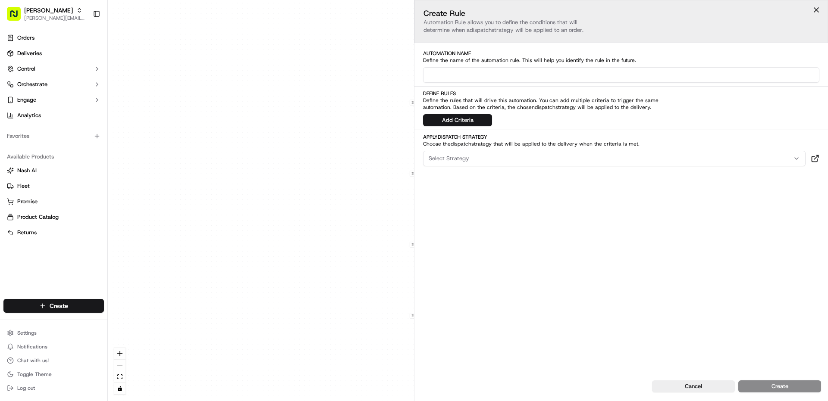
click at [524, 76] on input at bounding box center [621, 75] width 396 height 16
click at [474, 79] on input "Eligibility -" at bounding box center [621, 75] width 396 height 16
type input "Eligibility - MRTN-6307"
click at [478, 121] on button "Add Criteria" at bounding box center [457, 120] width 69 height 12
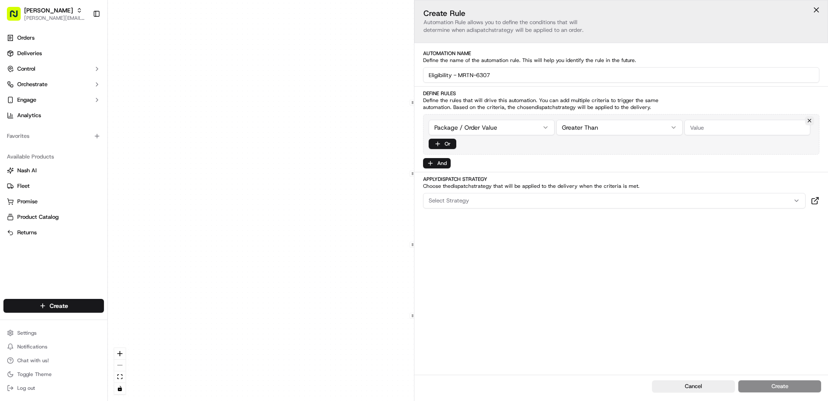
click at [517, 134] on html "Martin's [EMAIL_ADDRESS][PERSON_NAME][DOMAIN_NAME] Toggle Sidebar Orders Delive…" at bounding box center [414, 200] width 828 height 401
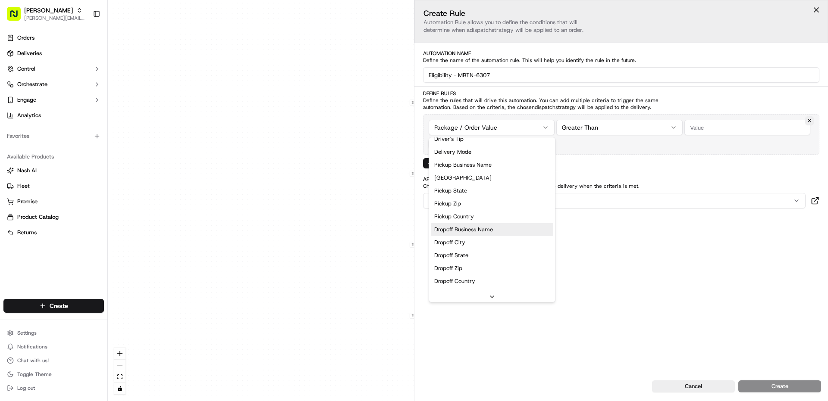
scroll to position [0, 0]
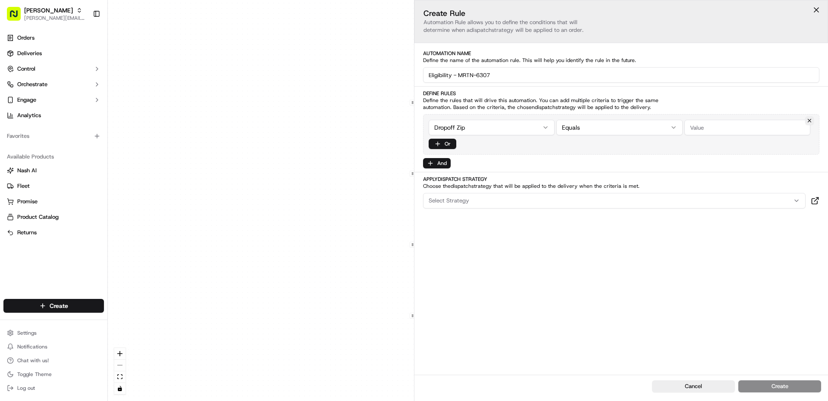
click at [605, 133] on html "Martin's [EMAIL_ADDRESS][PERSON_NAME][DOMAIN_NAME] Toggle Sidebar Orders Delive…" at bounding box center [414, 200] width 828 height 401
click at [603, 125] on html "Martin's [EMAIL_ADDRESS][PERSON_NAME][DOMAIN_NAME] Toggle Sidebar Orders Delive…" at bounding box center [414, 200] width 828 height 401
click at [717, 124] on input "string" at bounding box center [747, 128] width 126 height 16
type input "21048, 21104, 21157, 21723, 21771, 21784, 21797"
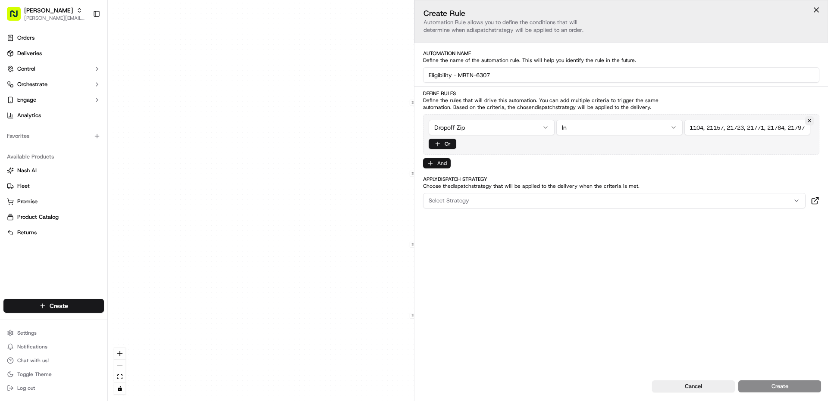
click at [432, 165] on button "And" at bounding box center [437, 163] width 28 height 10
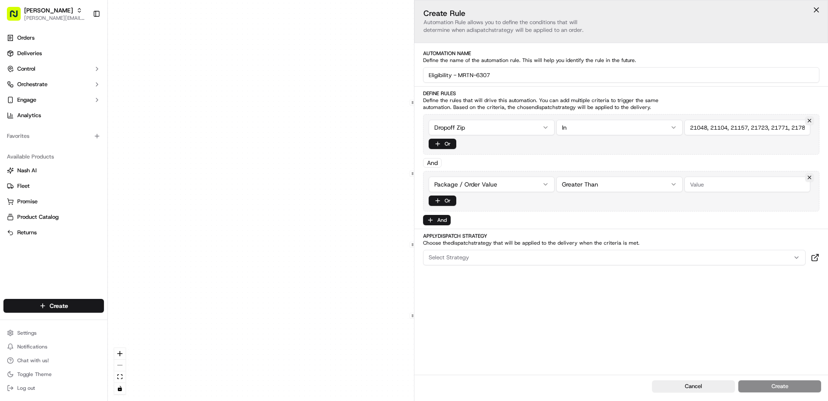
click at [473, 182] on div "0 0 0 0 0 Order / Delivery Received Eligibility - MRTN-6104 Dropoff Zip in 2171…" at bounding box center [468, 200] width 720 height 401
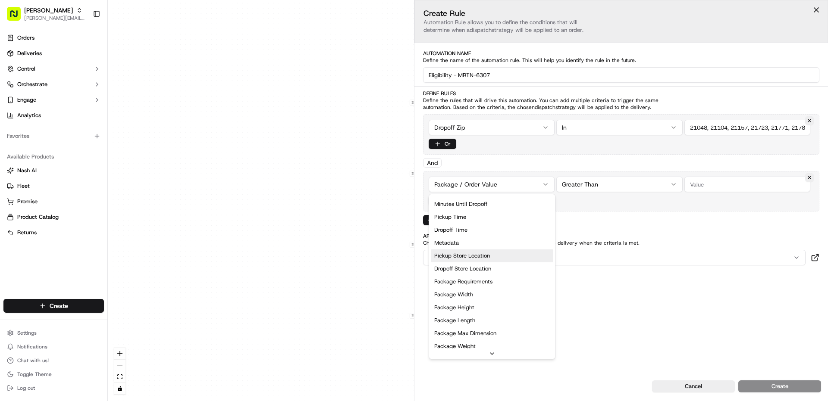
scroll to position [276, 0]
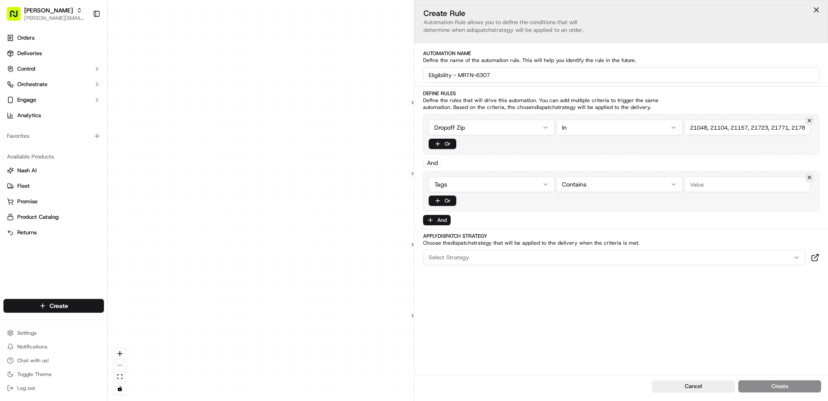
click at [717, 185] on input "string" at bounding box center [747, 185] width 126 height 16
type input "adusa_eligibility"
click at [472, 256] on div "Select Strategy" at bounding box center [614, 258] width 378 height 8
click at [461, 319] on span "Instacart + Uber Default" at bounding box center [490, 318] width 106 height 8
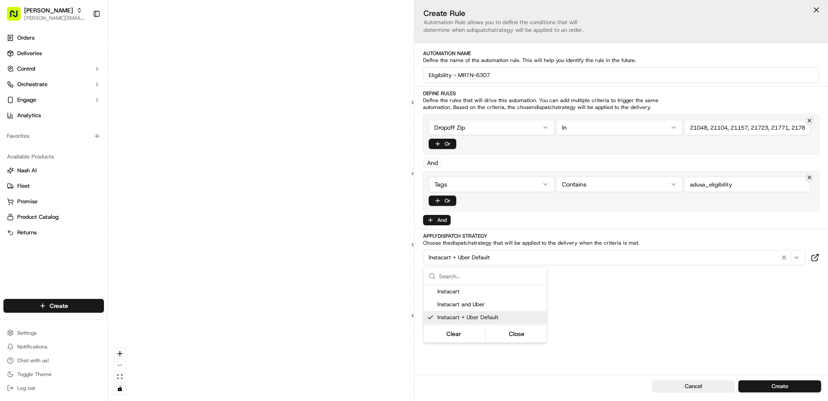
click at [782, 343] on html "Martin's [EMAIL_ADDRESS][PERSON_NAME][DOMAIN_NAME] Toggle Sidebar Orders Delive…" at bounding box center [414, 200] width 828 height 401
click at [772, 387] on button "Create" at bounding box center [779, 387] width 83 height 12
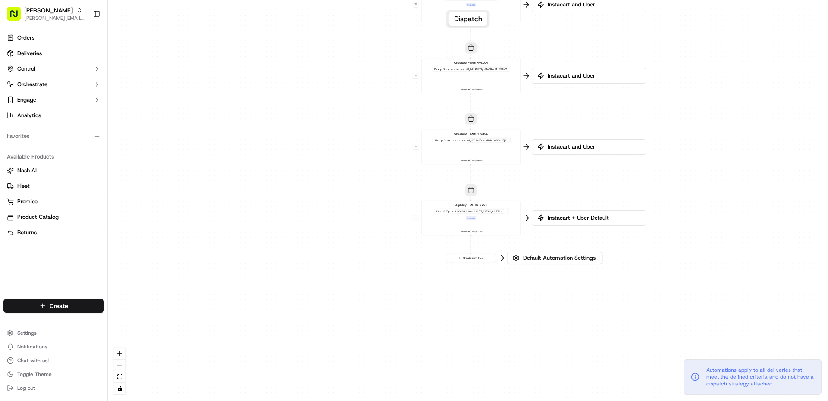
drag, startPoint x: 709, startPoint y: 280, endPoint x: 710, endPoint y: 146, distance: 134.1
click at [710, 146] on div "0 0 0 0 0 0 Order / Delivery Received Eligibility - MRTN-6104 Dropoff Zip in 21…" at bounding box center [468, 200] width 720 height 401
click at [475, 256] on button "Create new Rule" at bounding box center [468, 256] width 49 height 8
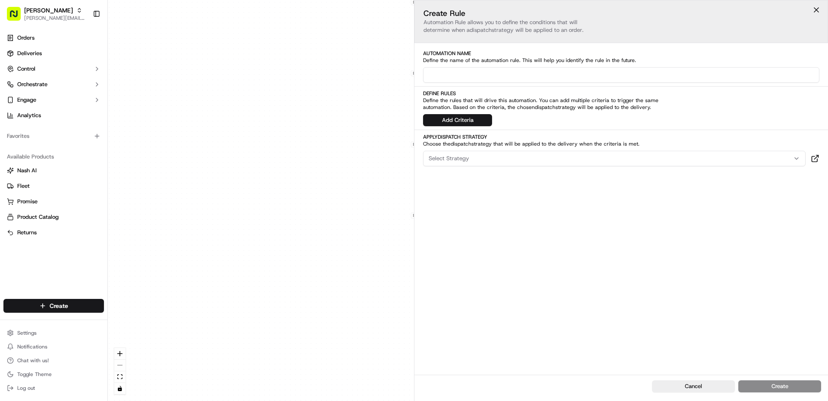
click at [457, 81] on input at bounding box center [621, 75] width 396 height 16
drag, startPoint x: 464, startPoint y: 75, endPoint x: 471, endPoint y: 74, distance: 7.0
click at [471, 74] on input "Checkout - MTRN-6307" at bounding box center [621, 75] width 396 height 16
type input "Checkout - MRTN-6307"
click at [456, 118] on button "Add Criteria" at bounding box center [457, 120] width 69 height 12
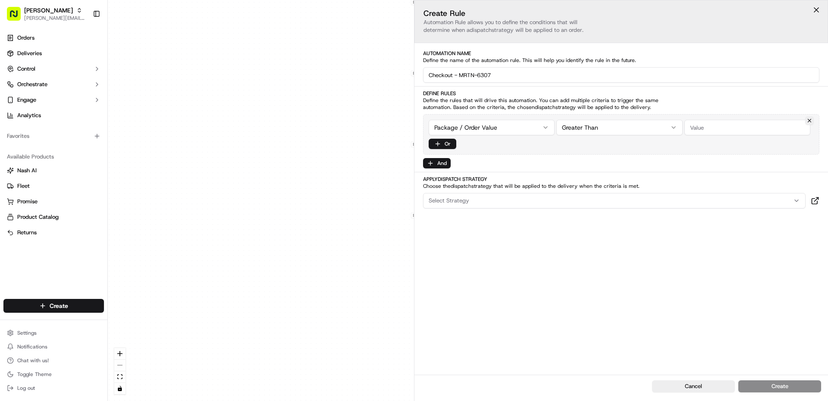
click at [467, 126] on html "Martin's [EMAIL_ADDRESS][PERSON_NAME][DOMAIN_NAME] Toggle Sidebar Orders Delive…" at bounding box center [414, 200] width 828 height 401
click at [717, 128] on span "Select location" at bounding box center [716, 128] width 38 height 8
type input "6307"
click at [729, 162] on span "[PERSON_NAME]-6307 (MRTN-6307)" at bounding box center [759, 162] width 106 height 8
click at [563, 261] on html "Martin's [EMAIL_ADDRESS][PERSON_NAME][DOMAIN_NAME] Toggle Sidebar Orders Delive…" at bounding box center [414, 200] width 828 height 401
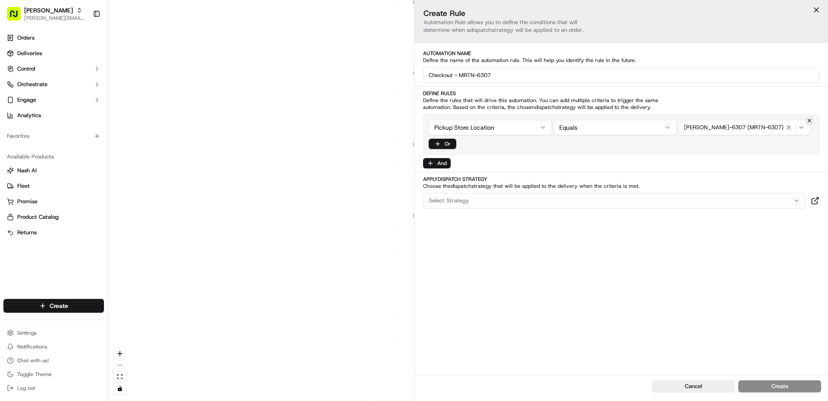
click at [546, 206] on button "Select Strategy" at bounding box center [614, 201] width 382 height 16
click at [489, 257] on span "Instacart + Uber Default" at bounding box center [490, 261] width 106 height 8
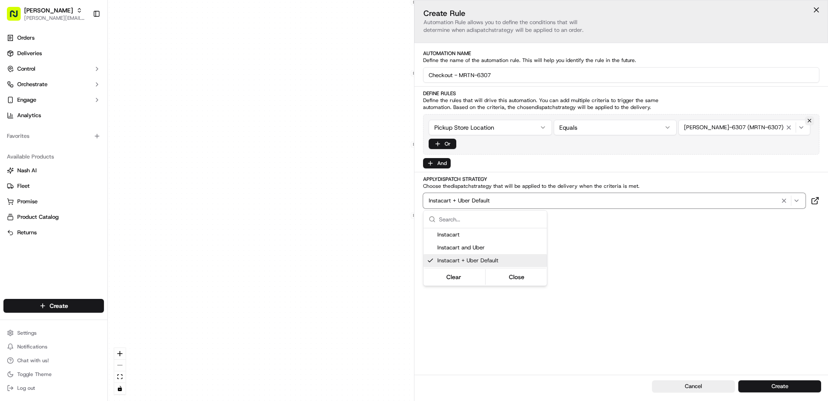
click at [699, 288] on html "Martin's [EMAIL_ADDRESS][PERSON_NAME][DOMAIN_NAME] Toggle Sidebar Orders Delive…" at bounding box center [414, 200] width 828 height 401
click at [763, 387] on button "Create" at bounding box center [779, 387] width 83 height 12
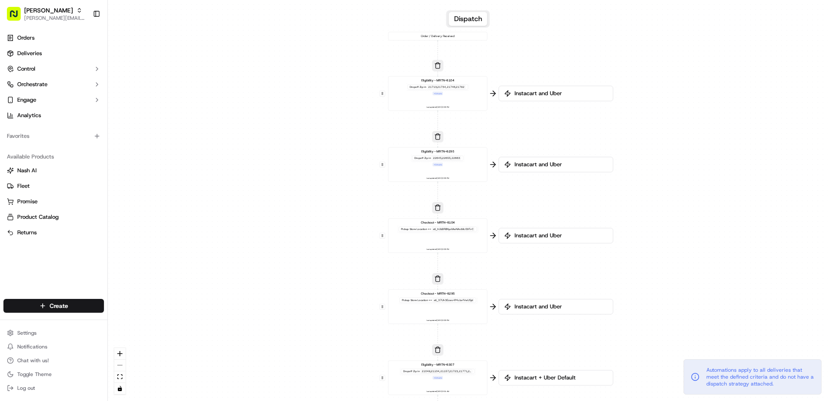
drag, startPoint x: 341, startPoint y: 121, endPoint x: 310, endPoint y: 283, distance: 165.1
click at [310, 283] on div "0 0 0 0 0 0 0 Order / Delivery Received Eligibility - MRTN-6104 Dropoff Zip in …" at bounding box center [468, 200] width 720 height 401
drag, startPoint x: 382, startPoint y: 377, endPoint x: 372, endPoint y: 56, distance: 320.9
click at [372, 56] on button at bounding box center [372, 56] width 6 height 6
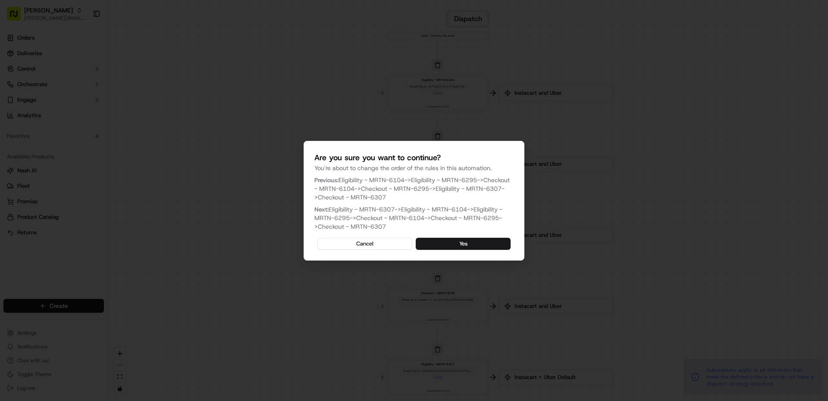
click at [450, 251] on div "Are you sure you want to continue? You're about to change the order of the rule…" at bounding box center [414, 201] width 221 height 120
click at [450, 245] on button "Yes" at bounding box center [463, 244] width 95 height 12
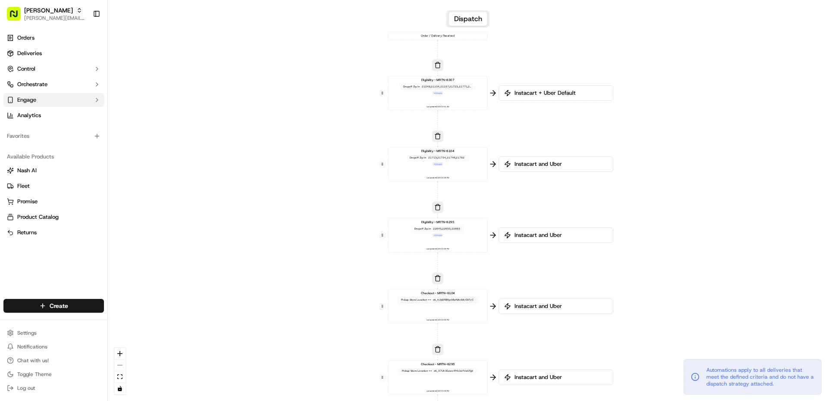
click at [41, 94] on button "Engage" at bounding box center [53, 100] width 100 height 14
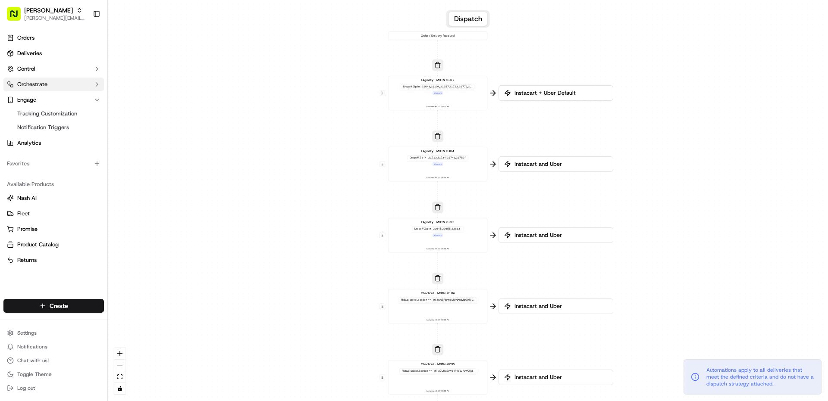
click at [43, 88] on button "Orchestrate" at bounding box center [53, 85] width 100 height 14
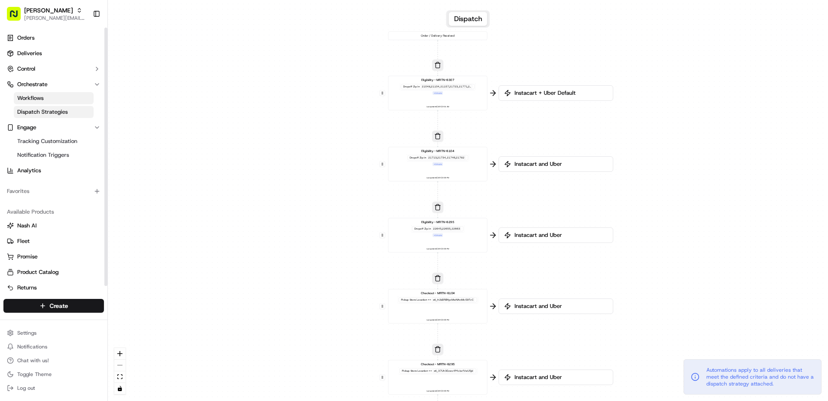
click at [55, 111] on span "Dispatch Strategies" at bounding box center [42, 112] width 50 height 8
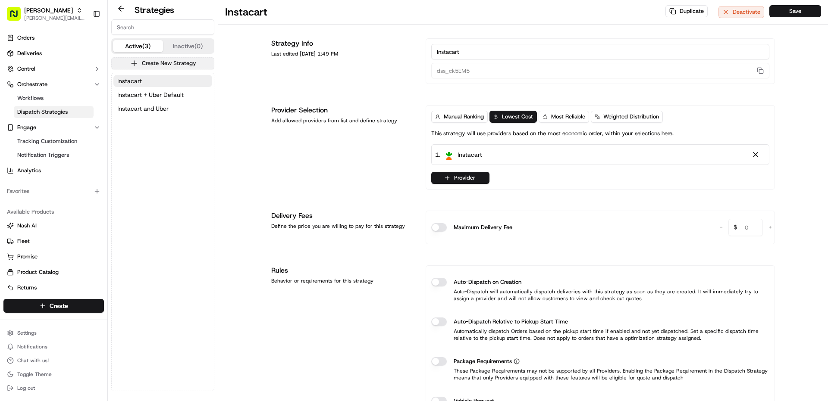
click at [153, 68] on button "Create New Strategy" at bounding box center [162, 63] width 103 height 12
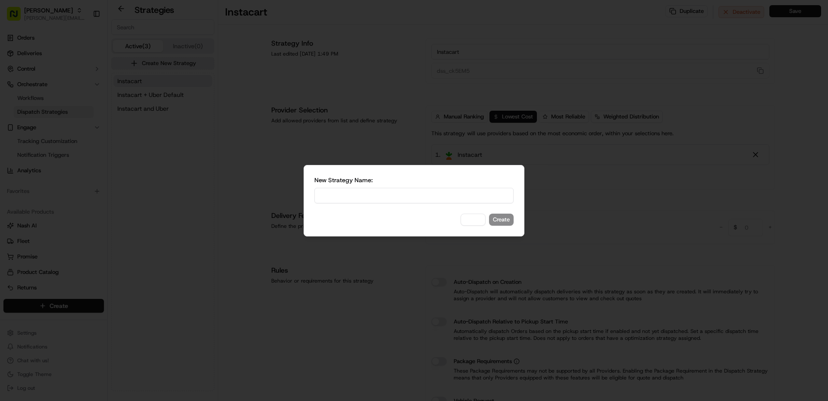
click at [378, 193] on input at bounding box center [413, 196] width 199 height 16
type input "Uber 80% + IC"
click at [503, 217] on button "Create" at bounding box center [501, 220] width 25 height 12
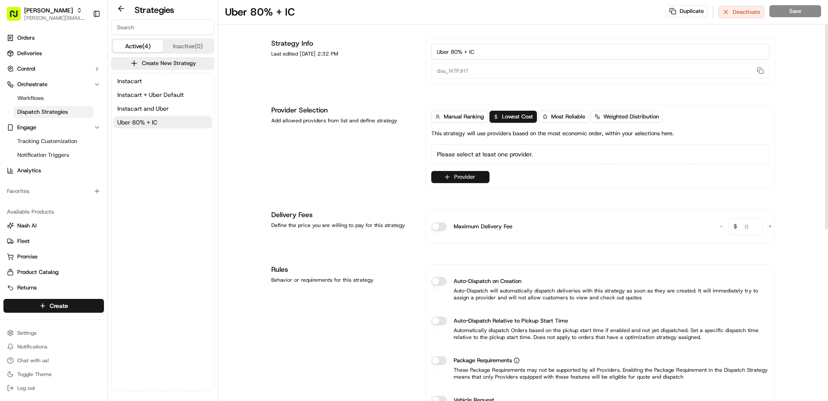
click at [463, 181] on button "Provider" at bounding box center [460, 177] width 58 height 12
click at [472, 227] on span "Instacart" at bounding box center [471, 223] width 25 height 9
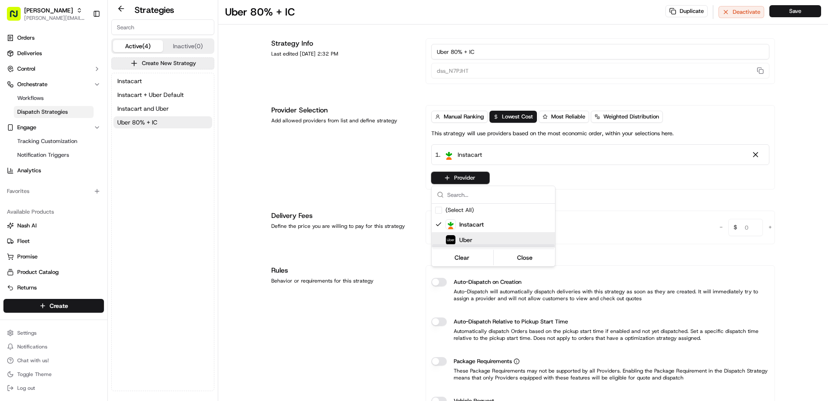
click at [465, 242] on span "Uber" at bounding box center [465, 240] width 13 height 9
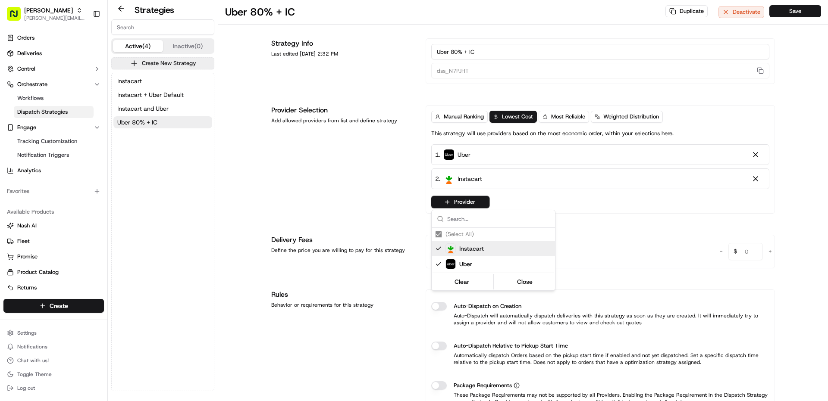
click at [605, 114] on html "Martin's [EMAIL_ADDRESS][PERSON_NAME][DOMAIN_NAME] Toggle Sidebar Orders Delive…" at bounding box center [414, 200] width 828 height 401
click at [615, 116] on span "Weighted Distribution" at bounding box center [631, 117] width 56 height 8
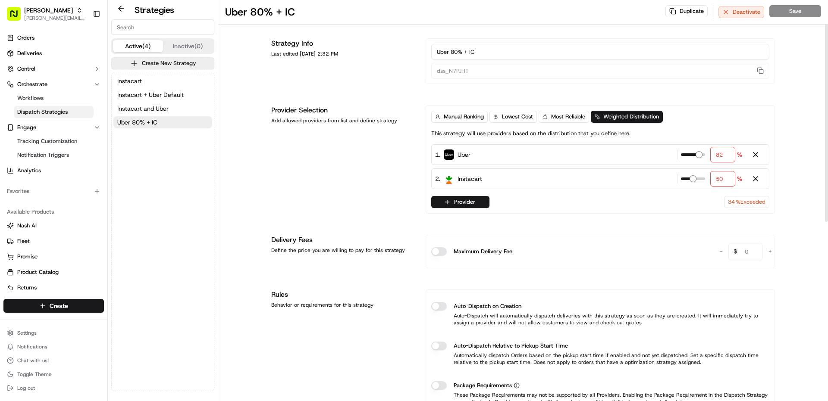
type input "80"
click at [700, 157] on span at bounding box center [698, 154] width 7 height 7
type input "20"
click at [685, 180] on span at bounding box center [687, 178] width 7 height 7
click at [802, 11] on button "Save" at bounding box center [795, 11] width 52 height 12
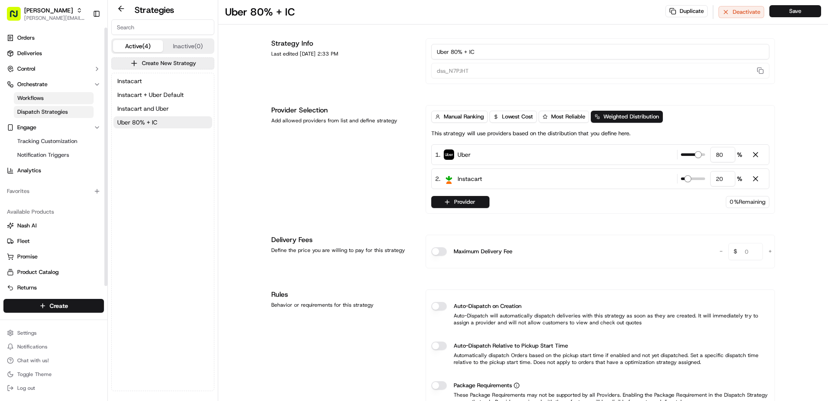
click at [30, 101] on span "Workflows" at bounding box center [30, 98] width 26 height 8
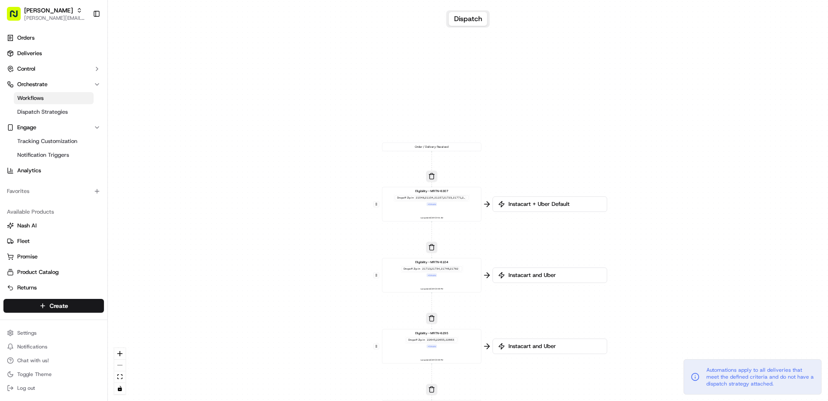
drag, startPoint x: 311, startPoint y: 251, endPoint x: 310, endPoint y: 264, distance: 13.4
click at [310, 264] on div "0 0 0 0 0 0 0 Order / Delivery Received Eligibility - MRTN-6307 Dropoff Zip in …" at bounding box center [468, 200] width 720 height 401
click at [432, 210] on div "Eligibility - MRTN-6307 Dropoff Zip in 21048,21104,21157,21723,21771,21784,2179…" at bounding box center [432, 204] width 92 height 31
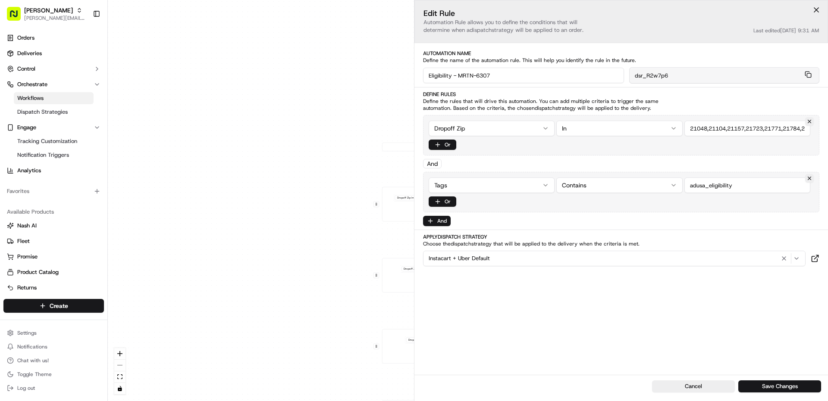
click at [496, 263] on div "Instacart + Uber Default" at bounding box center [614, 259] width 378 height 10
click at [480, 330] on span "Uber 80% + IC" at bounding box center [490, 332] width 106 height 8
click at [774, 387] on span "Automations apply to all deliveries that meet the defined criteria and do not h…" at bounding box center [760, 377] width 108 height 21
click at [775, 385] on button "Save Changes" at bounding box center [779, 387] width 83 height 12
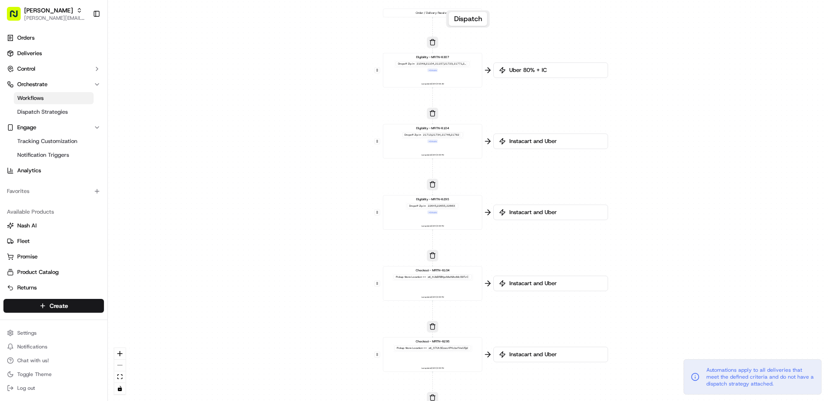
drag, startPoint x: 316, startPoint y: 309, endPoint x: 315, endPoint y: 146, distance: 162.5
click at [315, 146] on div "0 0 0 0 0 0 0 Order / Delivery Received Eligibility - MRTN-6307 Dropoff Zip in …" at bounding box center [468, 200] width 720 height 401
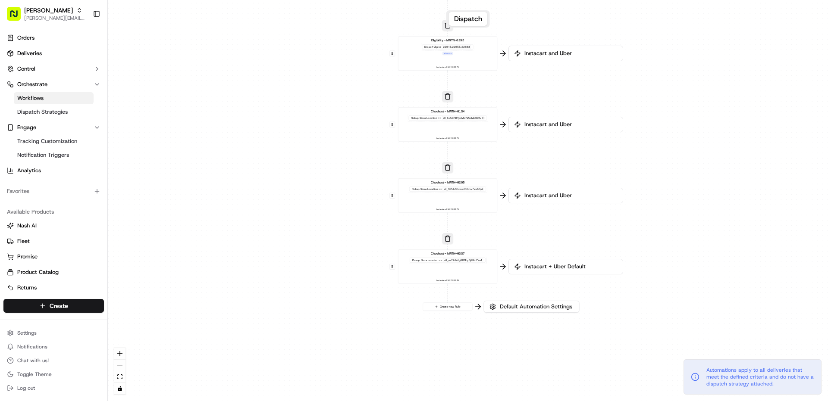
drag, startPoint x: 303, startPoint y: 253, endPoint x: 320, endPoint y: 122, distance: 131.7
click at [320, 122] on div "0 0 0 0 0 0 0 Order / Delivery Received Eligibility - MRTN-6307 Dropoff Zip in …" at bounding box center [468, 200] width 720 height 401
click at [561, 270] on span "Instacart + Uber Default" at bounding box center [570, 267] width 95 height 8
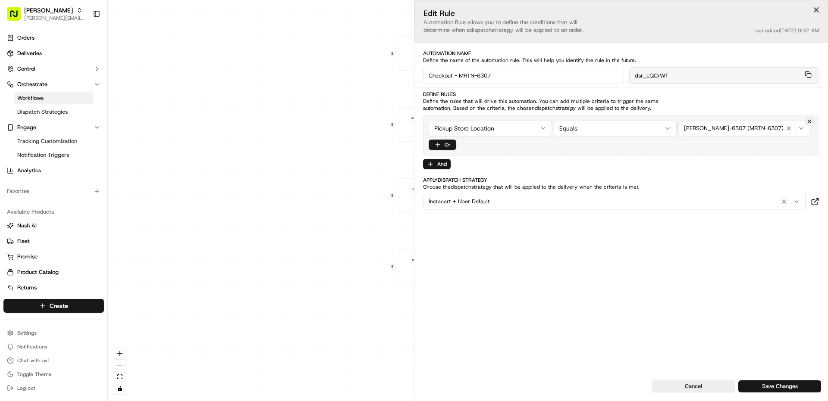
click at [657, 199] on div "Instacart + Uber Default" at bounding box center [614, 202] width 378 height 10
click at [462, 275] on span "Uber 80% + IC" at bounding box center [490, 275] width 106 height 8
click at [759, 350] on html "Martin's [EMAIL_ADDRESS][PERSON_NAME][DOMAIN_NAME] Toggle Sidebar Orders Delive…" at bounding box center [414, 200] width 828 height 401
click at [773, 388] on button "Save Changes" at bounding box center [779, 387] width 83 height 12
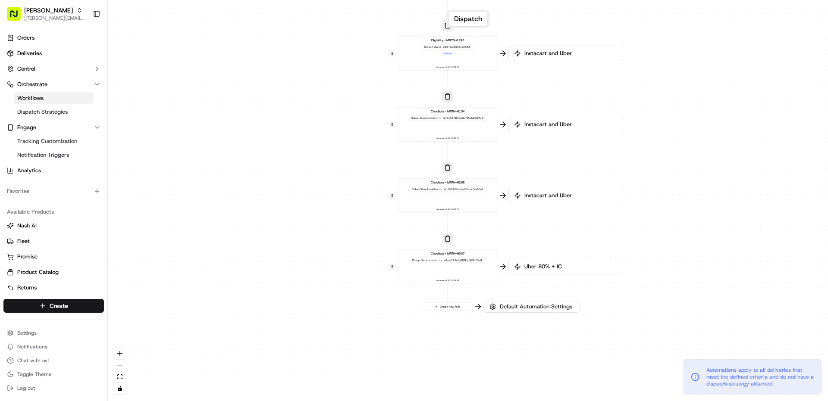
click at [276, 151] on div "0 0 0 0 0 0 0 Order / Delivery Received Eligibility - MRTN-6307 Dropoff Zip in …" at bounding box center [468, 200] width 720 height 401
click at [22, 12] on button "Martin's [EMAIL_ADDRESS][PERSON_NAME][DOMAIN_NAME]" at bounding box center [46, 13] width 86 height 21
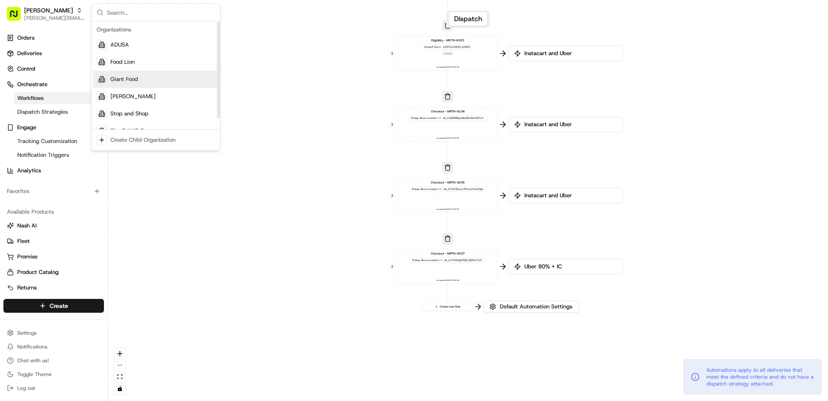
click at [135, 81] on span "Giant Food" at bounding box center [124, 79] width 28 height 8
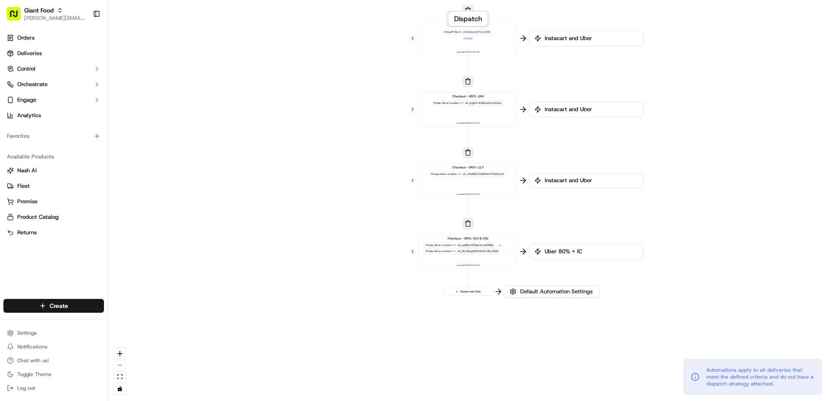
drag, startPoint x: 298, startPoint y: 92, endPoint x: 301, endPoint y: 39, distance: 53.5
click at [301, 39] on div "0 0 0 0 0 0 0 Order / Delivery Received Eligibility - GNTL-353 and 363 Dropoff …" at bounding box center [468, 200] width 720 height 401
click at [36, 58] on link "Deliveries" at bounding box center [53, 54] width 100 height 14
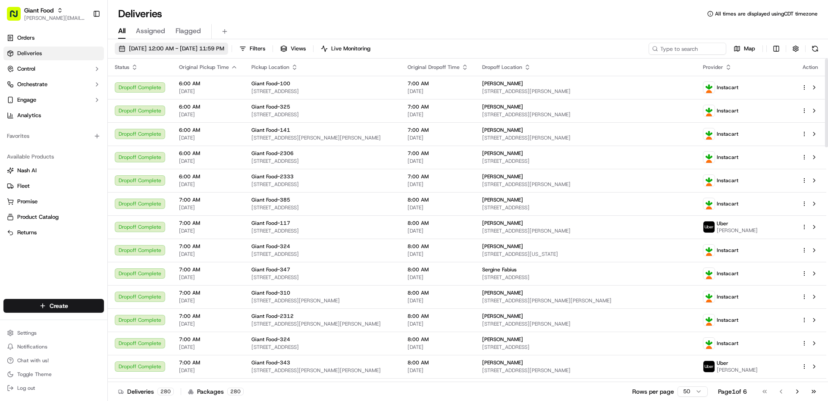
click at [182, 45] on span "[DATE] 12:00 AM - [DATE] 11:59 PM" at bounding box center [176, 49] width 95 height 8
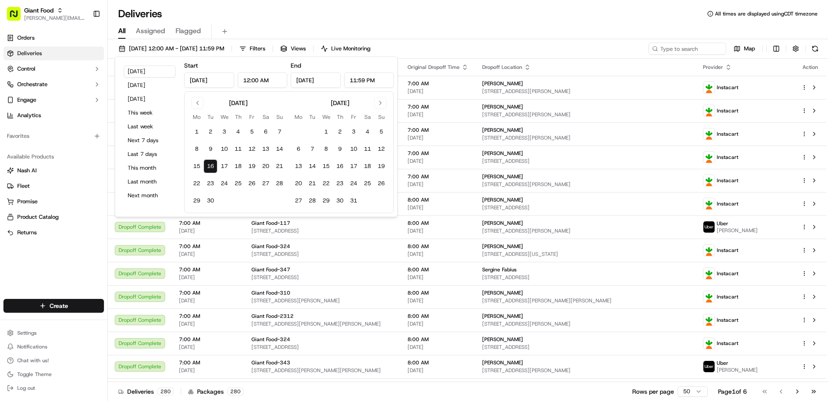
click at [210, 166] on button "16" at bounding box center [210, 167] width 14 height 14
click at [284, 22] on div "All Assigned Flagged" at bounding box center [468, 30] width 720 height 19
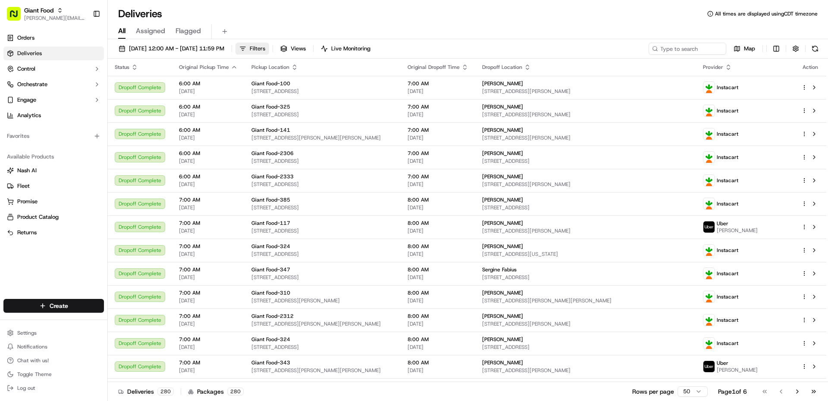
click at [269, 47] on button "Filters" at bounding box center [252, 49] width 34 height 12
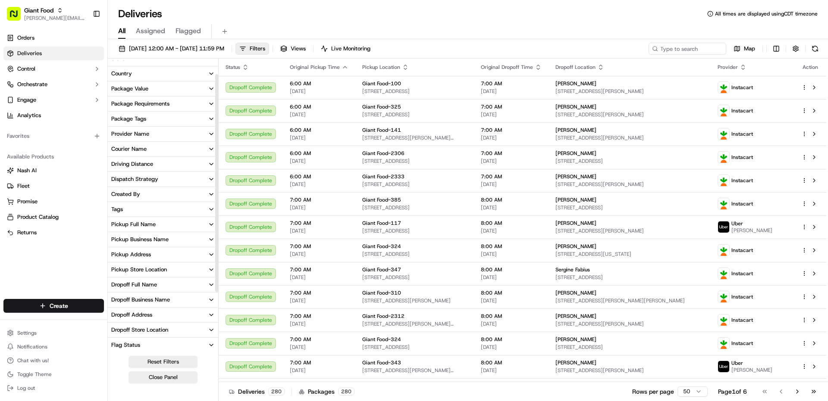
scroll to position [86, 0]
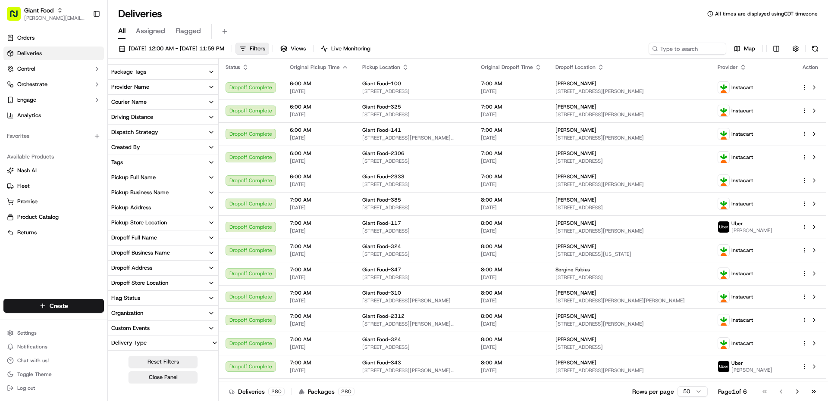
click at [147, 224] on div "Pickup Store Location" at bounding box center [139, 223] width 56 height 8
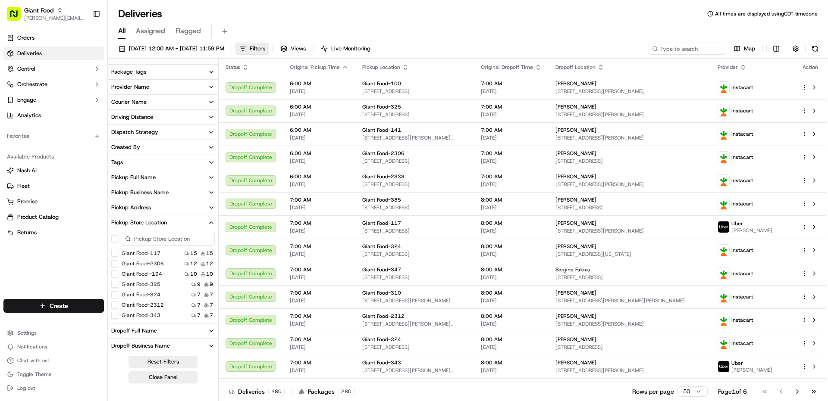
click at [170, 241] on input at bounding box center [168, 239] width 93 height 14
click at [117, 254] on button "Giant Food-353" at bounding box center [114, 253] width 7 height 7
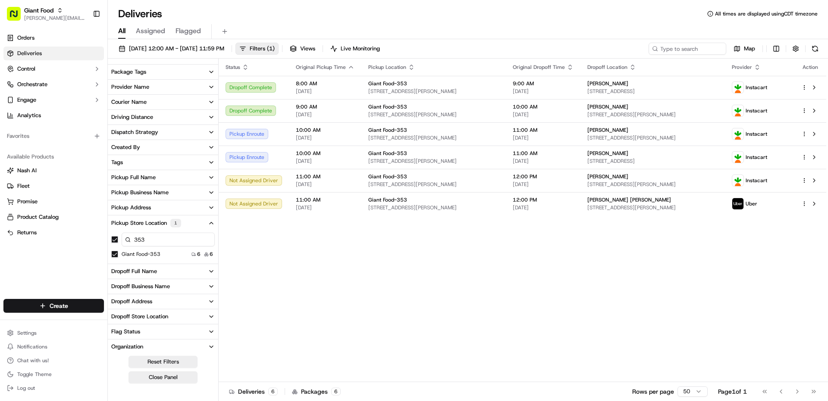
click at [172, 241] on input "353" at bounding box center [168, 240] width 93 height 14
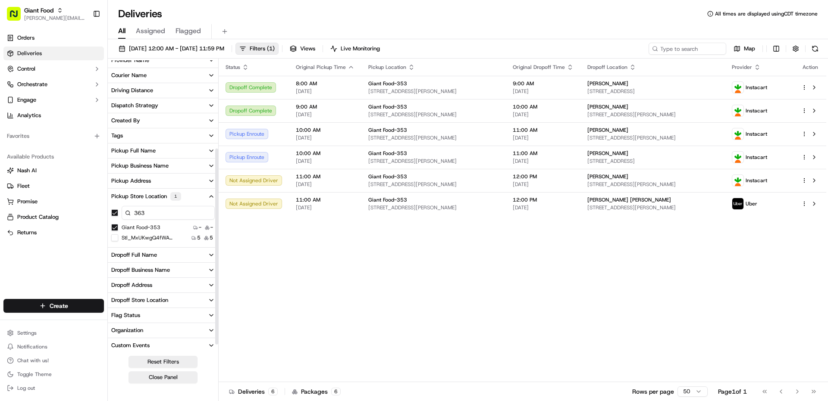
scroll to position [143, 0]
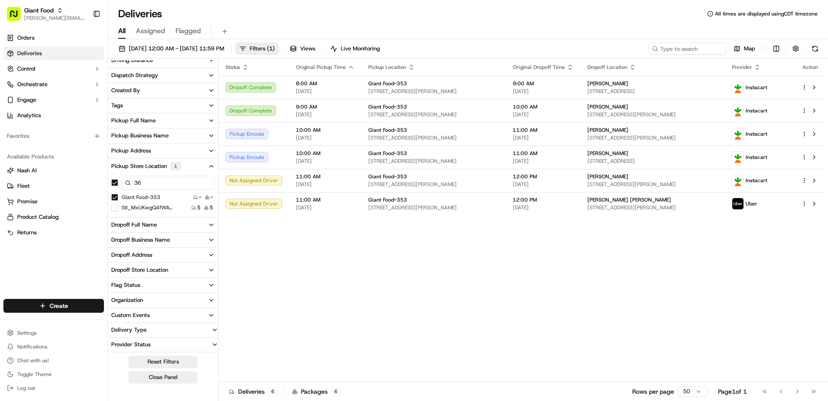
type input "3"
click at [114, 207] on button "stl_MxUKwgQ4fWAm3vDBxsPqBv" at bounding box center [114, 207] width 7 height 7
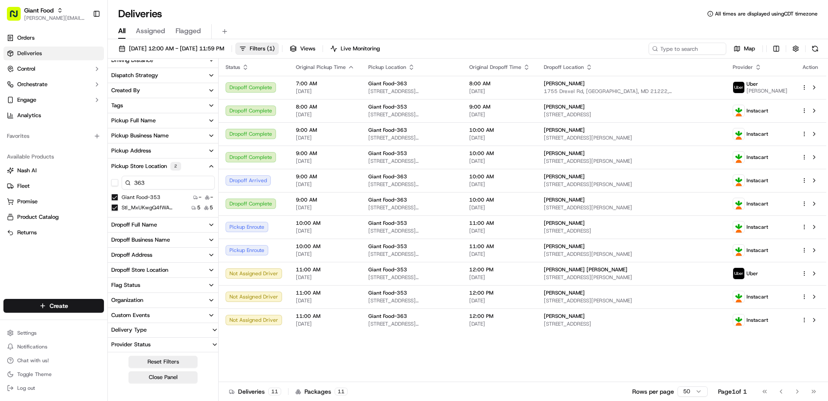
click at [156, 31] on span "Assigned" at bounding box center [150, 31] width 29 height 10
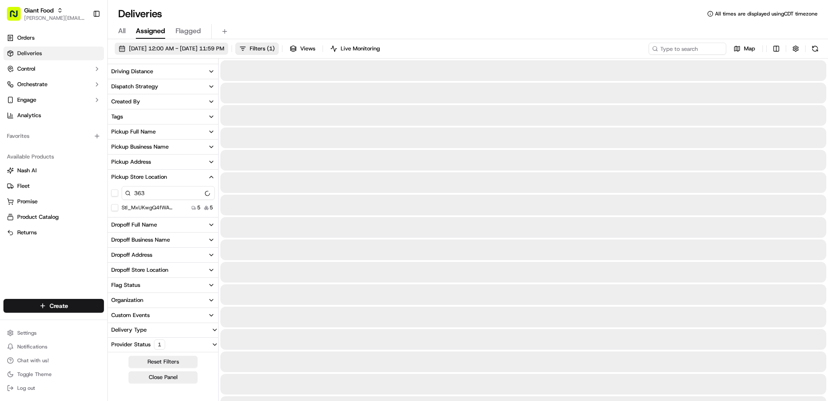
scroll to position [132, 0]
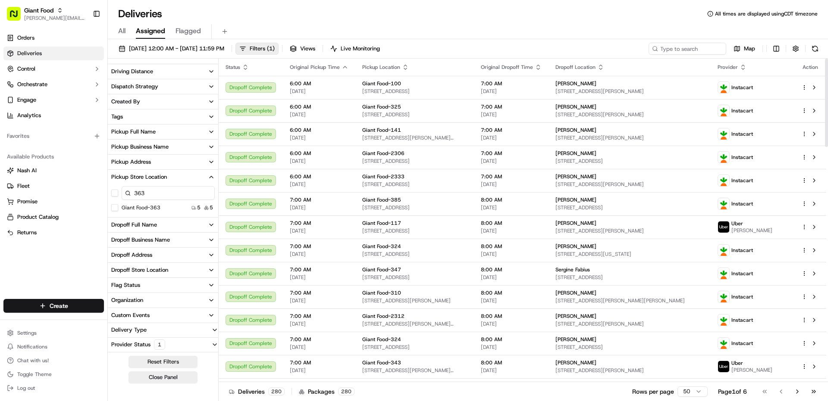
click at [114, 210] on button "Giant Food-363" at bounding box center [114, 207] width 7 height 7
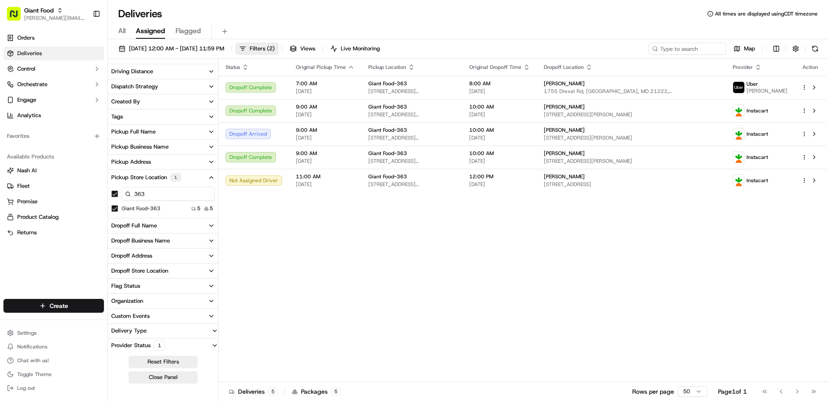
drag, startPoint x: 156, startPoint y: 192, endPoint x: 162, endPoint y: 192, distance: 5.2
click at [162, 192] on input "363" at bounding box center [168, 194] width 93 height 14
type input "353"
click at [113, 218] on button "Giant Food-353" at bounding box center [114, 219] width 7 height 7
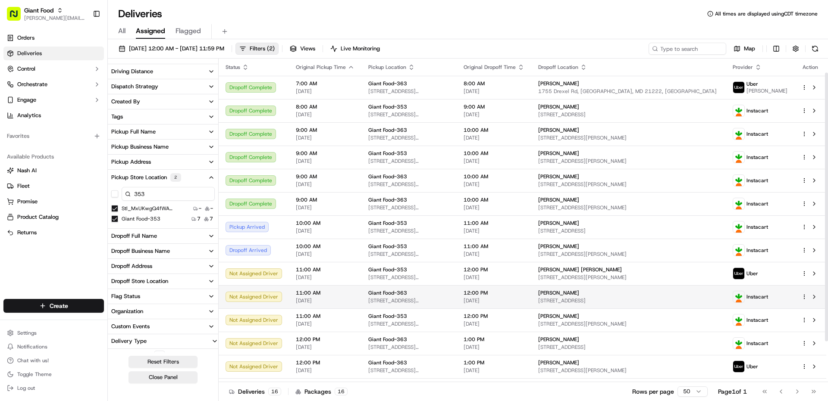
scroll to position [66, 0]
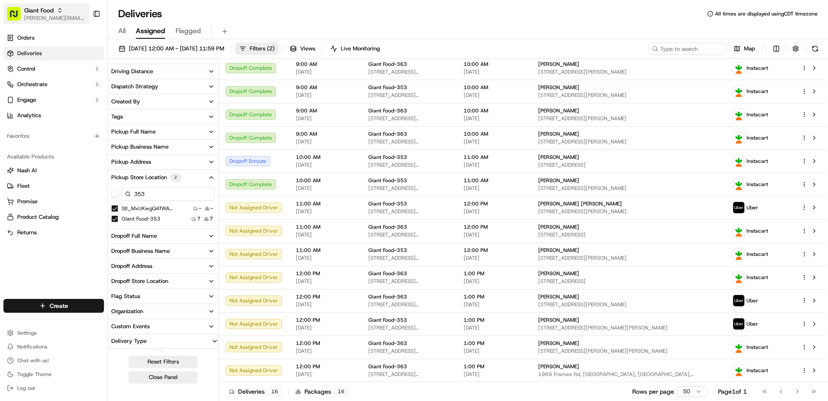
click at [41, 8] on span "Giant Food" at bounding box center [38, 10] width 29 height 9
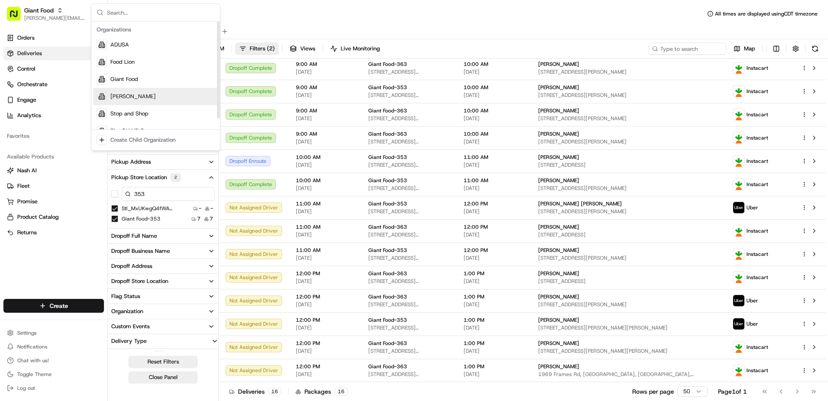
click at [128, 94] on span "[PERSON_NAME]" at bounding box center [132, 97] width 45 height 8
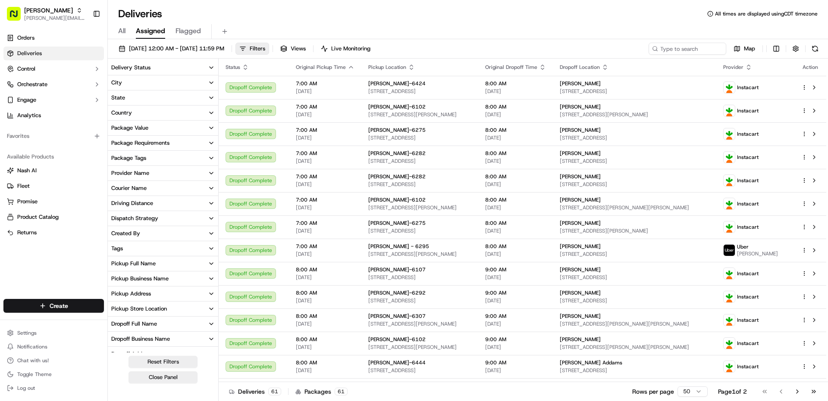
click at [148, 309] on div "Pickup Store Location" at bounding box center [139, 309] width 56 height 8
click at [150, 322] on input at bounding box center [168, 325] width 93 height 14
click at [135, 325] on input at bounding box center [168, 325] width 93 height 14
type input "6307"
click at [132, 341] on label "[PERSON_NAME]-6307" at bounding box center [149, 339] width 55 height 7
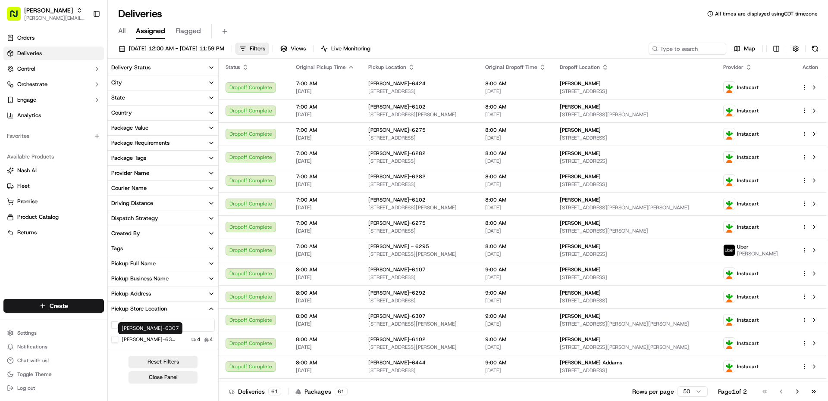
click at [118, 341] on button "[PERSON_NAME]-6307" at bounding box center [114, 339] width 7 height 7
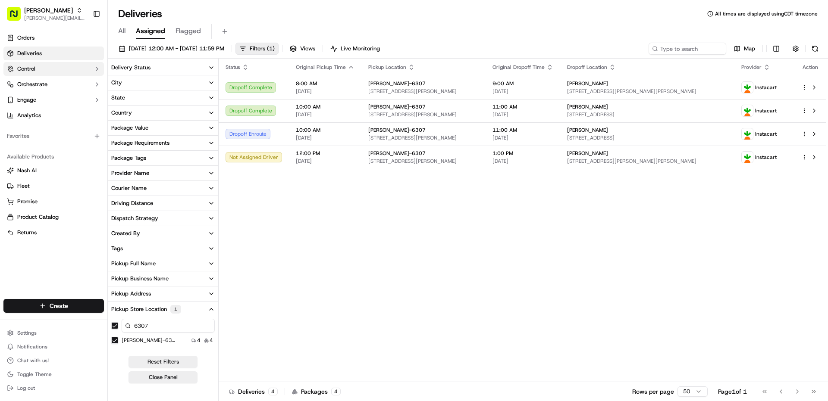
click at [42, 75] on button "Control" at bounding box center [53, 69] width 100 height 14
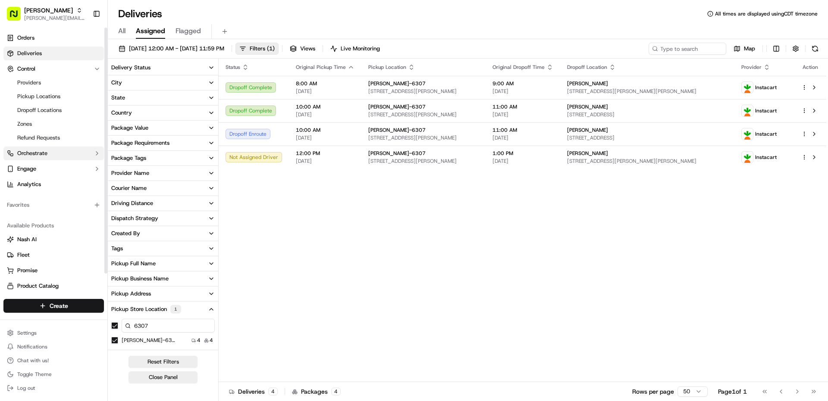
click at [38, 153] on span "Orchestrate" at bounding box center [32, 154] width 30 height 8
click at [36, 171] on link "Workflows" at bounding box center [54, 167] width 80 height 12
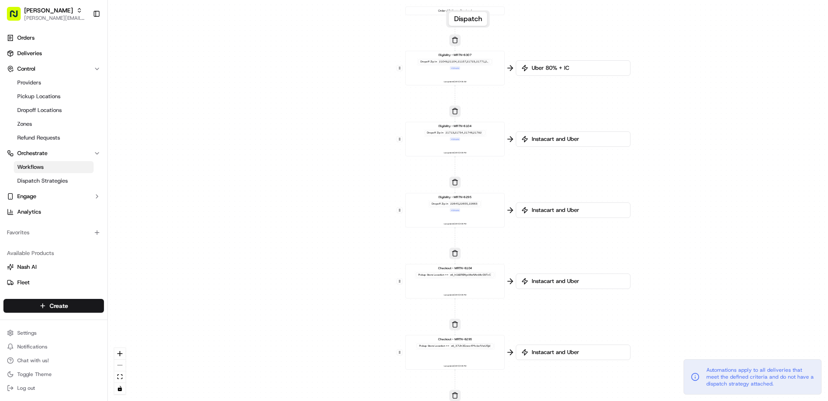
drag, startPoint x: 343, startPoint y: 120, endPoint x: 318, endPoint y: 183, distance: 67.3
click at [318, 183] on div "0 0 0 0 0 0 0 Order / Delivery Received Eligibility - MRTN-6307 Dropoff Zip in …" at bounding box center [468, 200] width 720 height 401
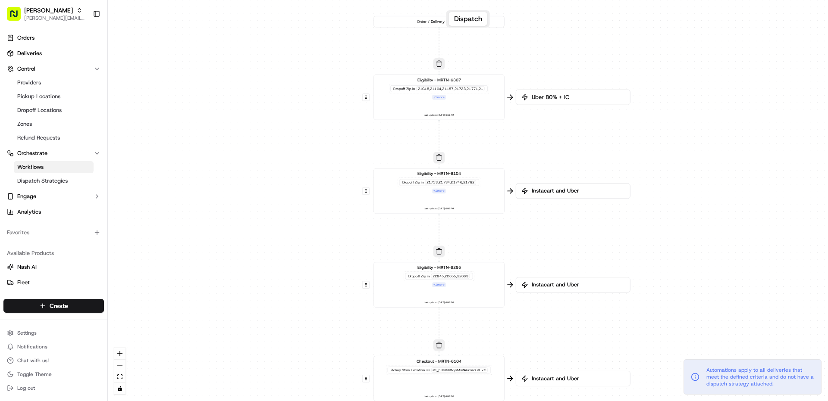
drag, startPoint x: 297, startPoint y: 178, endPoint x: 297, endPoint y: 13, distance: 165.6
click at [297, 13] on div "0 0 0 0 0 0 0 Order / Delivery Received Eligibility - MRTN-6307 Dropoff Zip in …" at bounding box center [468, 200] width 720 height 401
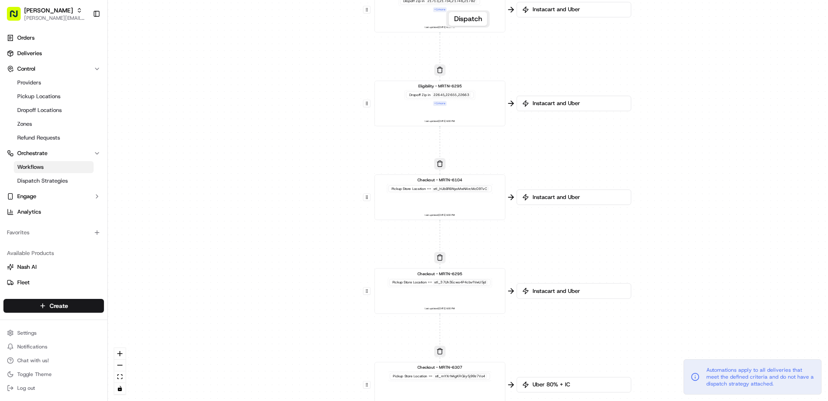
drag, startPoint x: 290, startPoint y: 180, endPoint x: 290, endPoint y: 38, distance: 141.8
click at [290, 38] on div "0 0 0 0 0 0 0 Order / Delivery Received Eligibility - MRTN-6307 Dropoff Zip in …" at bounding box center [468, 200] width 720 height 401
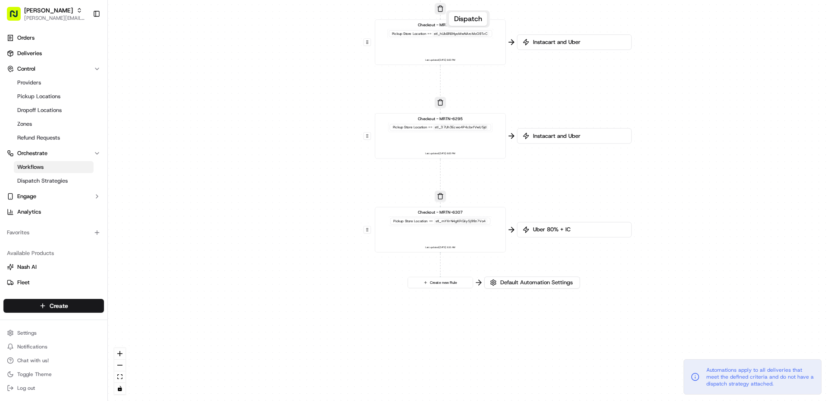
drag, startPoint x: 297, startPoint y: 188, endPoint x: 299, endPoint y: 147, distance: 40.1
click at [299, 147] on div "0 0 0 0 0 0 0 Order / Delivery Received Eligibility - MRTN-6307 Dropoff Zip in …" at bounding box center [468, 200] width 720 height 401
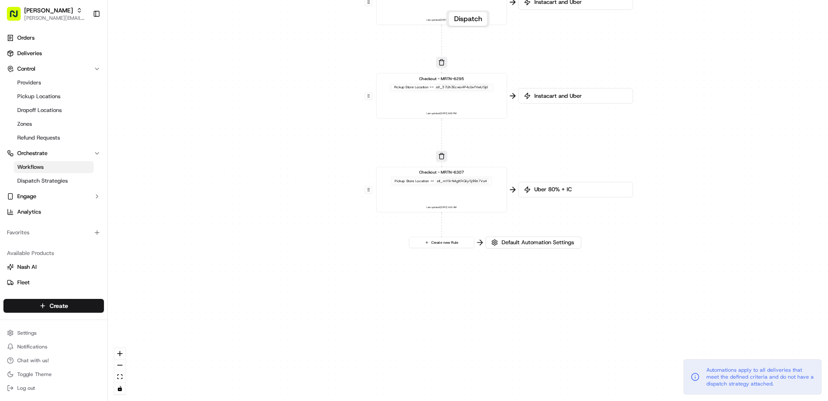
click at [447, 198] on div "Checkout - MRTN-6307 Pickup Store Location == stl_mYXrN4gKRQiiy5j99z7Vo4 Last u…" at bounding box center [441, 189] width 121 height 41
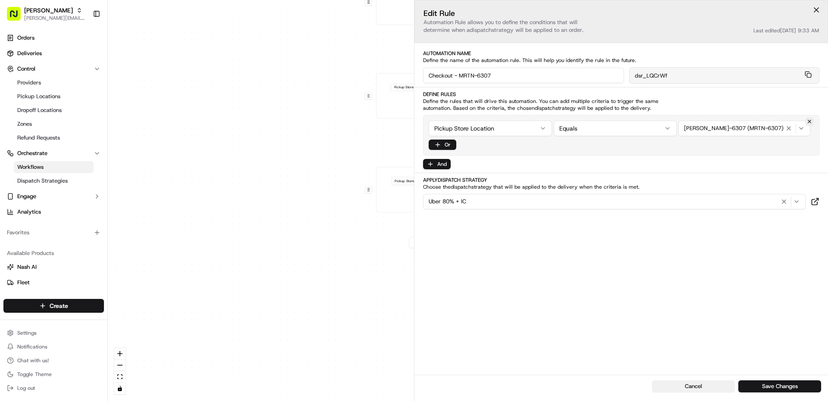
click at [700, 382] on button "Cancel" at bounding box center [693, 387] width 83 height 12
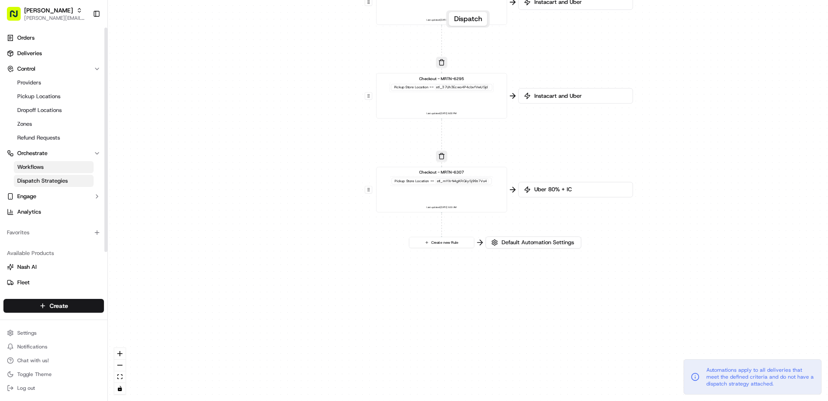
click at [23, 184] on span "Dispatch Strategies" at bounding box center [42, 181] width 50 height 8
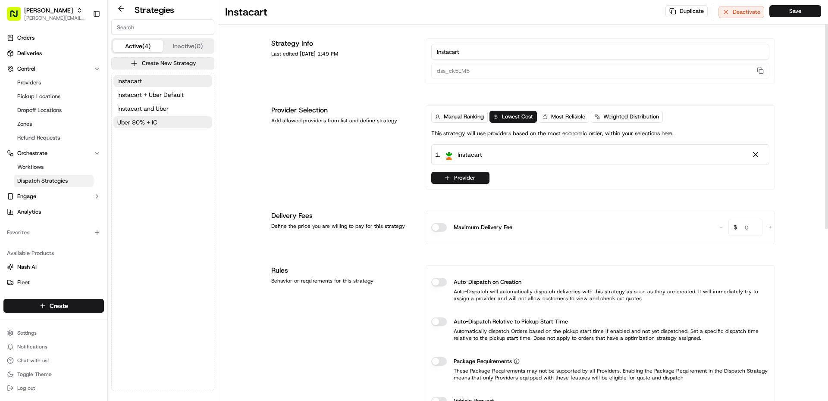
click at [163, 128] on button "Uber 80% + IC" at bounding box center [162, 122] width 99 height 12
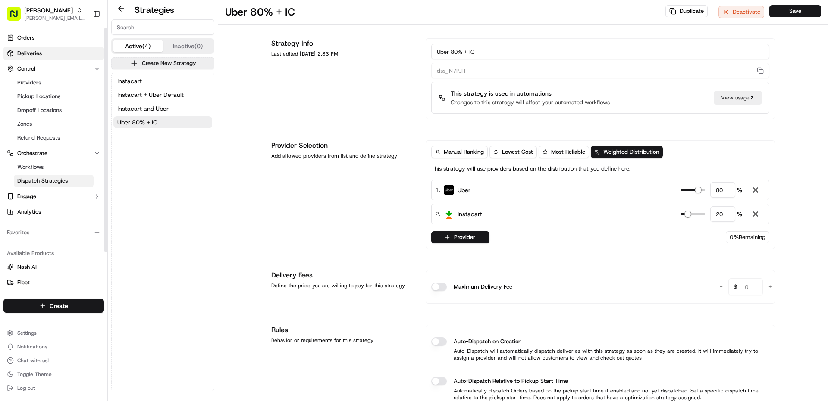
click at [40, 48] on link "Deliveries" at bounding box center [53, 54] width 100 height 14
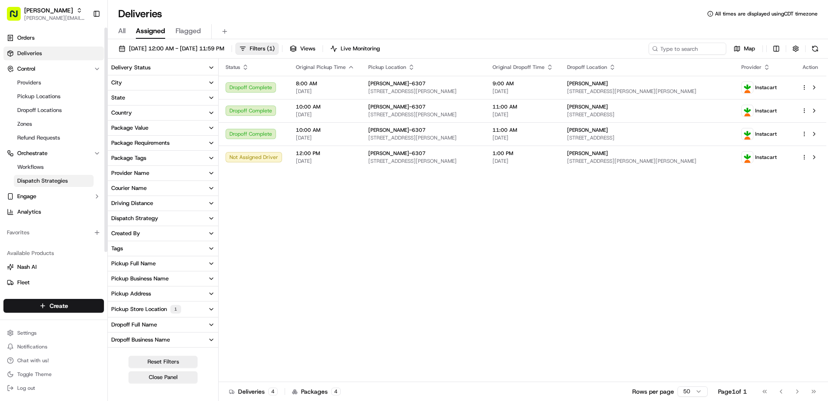
click at [40, 177] on link "Dispatch Strategies" at bounding box center [54, 181] width 80 height 12
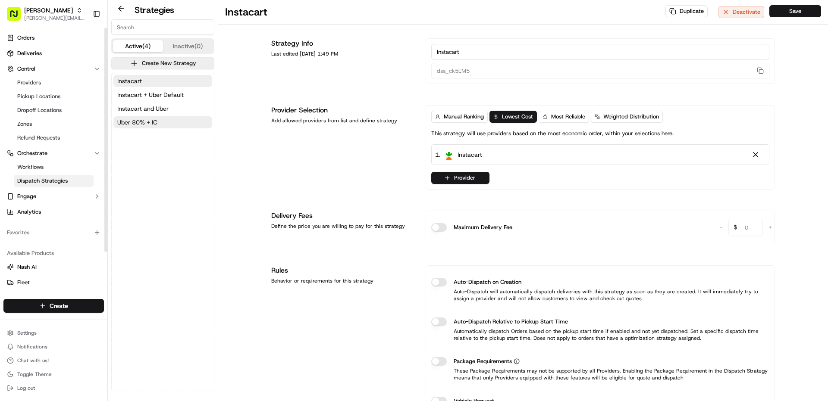
click at [129, 126] on span "Uber 80% + IC" at bounding box center [137, 122] width 40 height 9
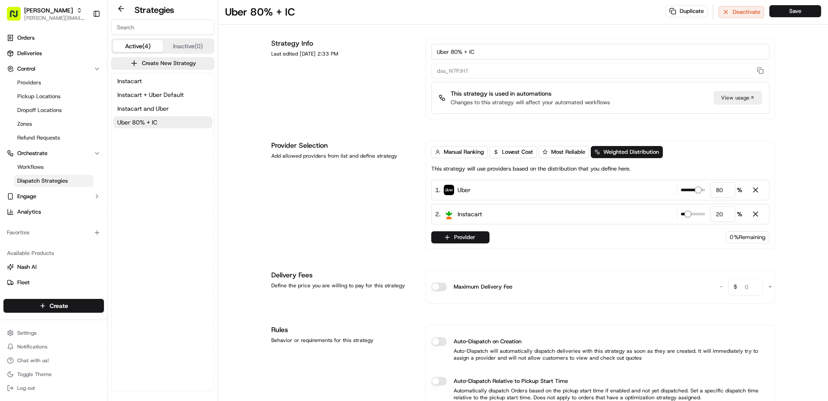
click at [125, 171] on div "Instacart Instacart + Uber Default Instacart and Uber Uber 80% + IC" at bounding box center [163, 232] width 102 height 318
click at [36, 8] on span "[PERSON_NAME]" at bounding box center [48, 10] width 49 height 9
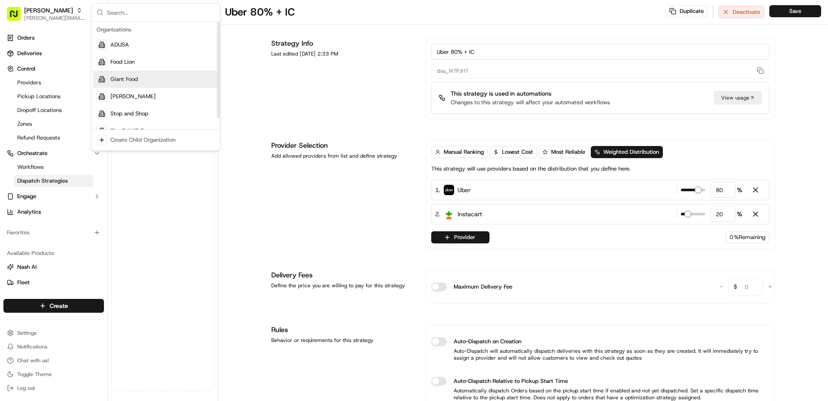
click at [131, 81] on span "Giant Food" at bounding box center [124, 79] width 28 height 8
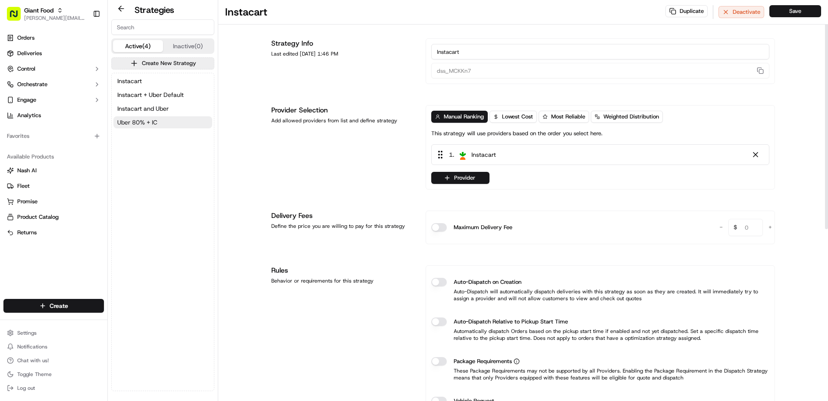
click at [181, 125] on button "Uber 80% + IC" at bounding box center [162, 122] width 99 height 12
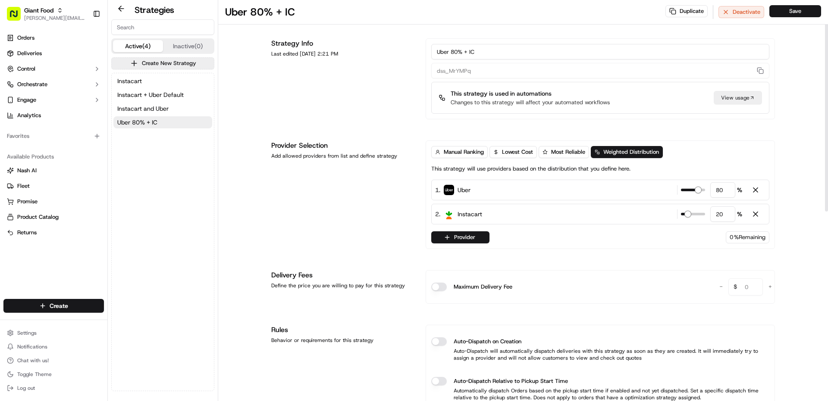
click at [335, 219] on div "Provider Selection Add allowed providers from list and define strategy" at bounding box center [343, 195] width 144 height 109
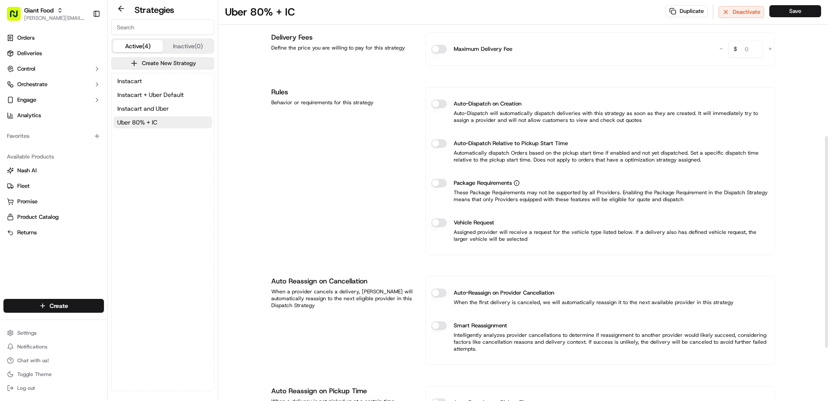
scroll to position [259, 0]
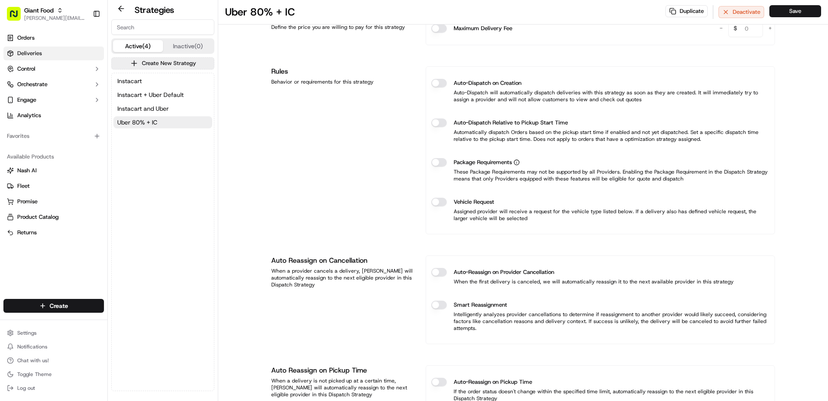
click at [28, 59] on link "Deliveries" at bounding box center [53, 54] width 100 height 14
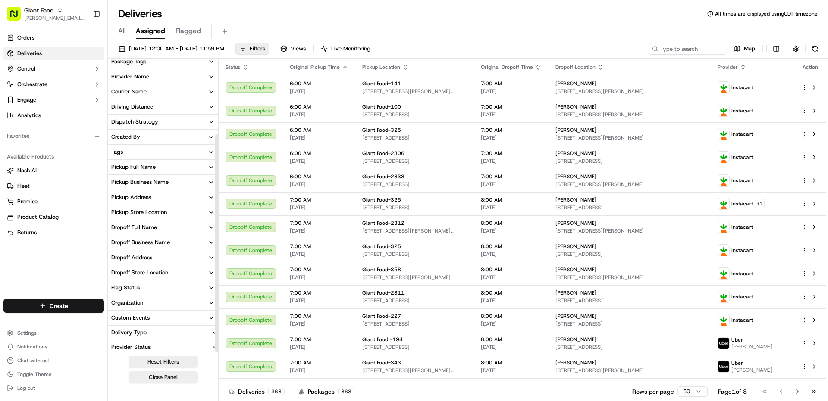
scroll to position [99, 0]
click at [166, 210] on div "Pickup Store Location" at bounding box center [139, 210] width 56 height 8
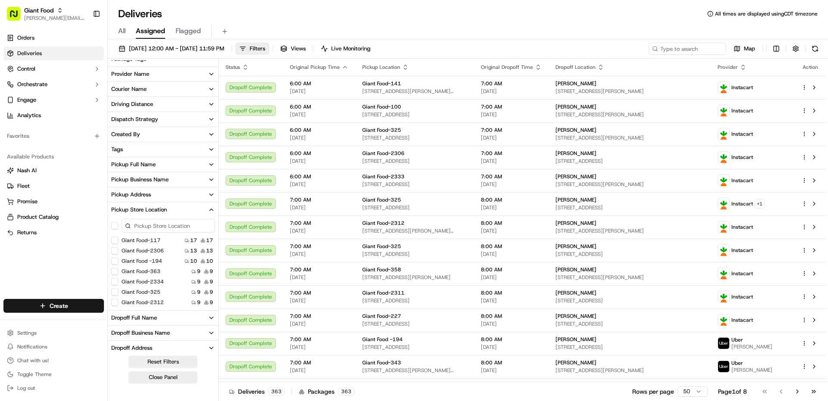
click at [161, 227] on input at bounding box center [168, 226] width 93 height 14
click at [116, 238] on button "Giant Food-353" at bounding box center [114, 240] width 7 height 7
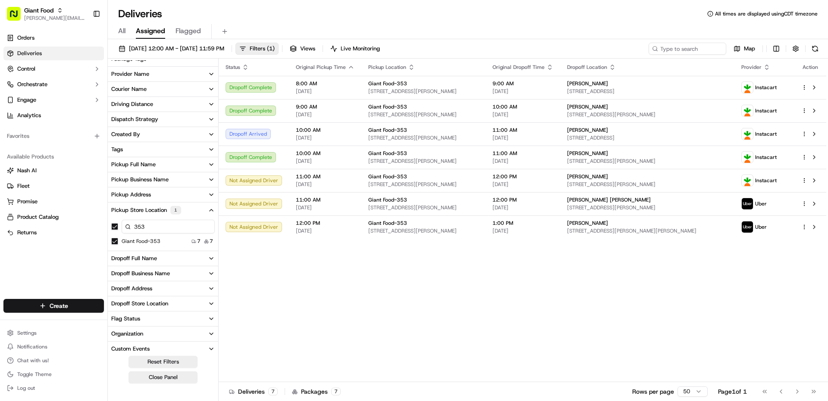
drag, startPoint x: 169, startPoint y: 229, endPoint x: 106, endPoint y: 221, distance: 62.7
click at [106, 221] on div "Giant Food [PERSON_NAME][EMAIL_ADDRESS][PERSON_NAME][DOMAIN_NAME] Toggle Sideba…" at bounding box center [414, 200] width 828 height 401
type input "363"
click at [116, 252] on button "stl_MxUKwgQ4fWAm3vDBxsPqBv" at bounding box center [114, 251] width 7 height 7
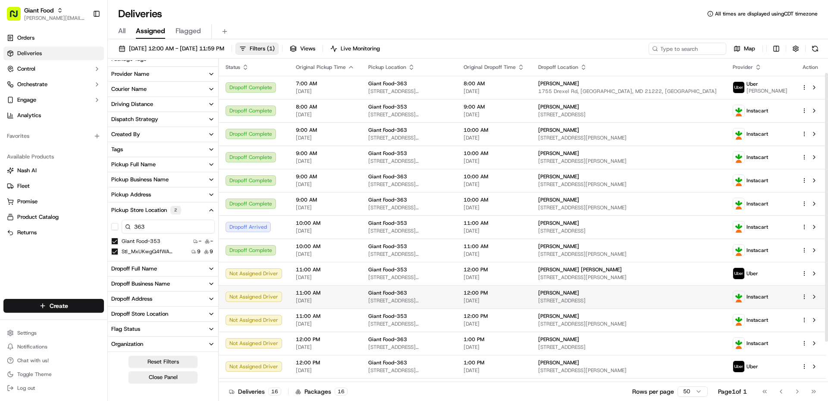
scroll to position [66, 0]
